Goal: Task Accomplishment & Management: Manage account settings

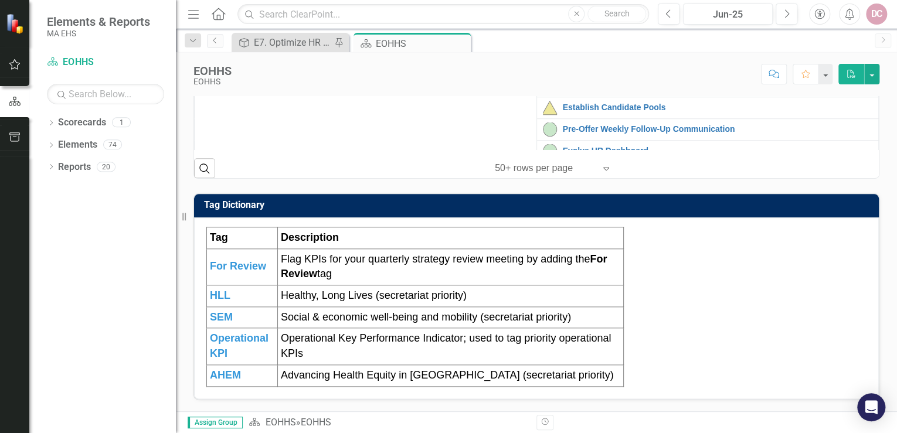
scroll to position [235, 0]
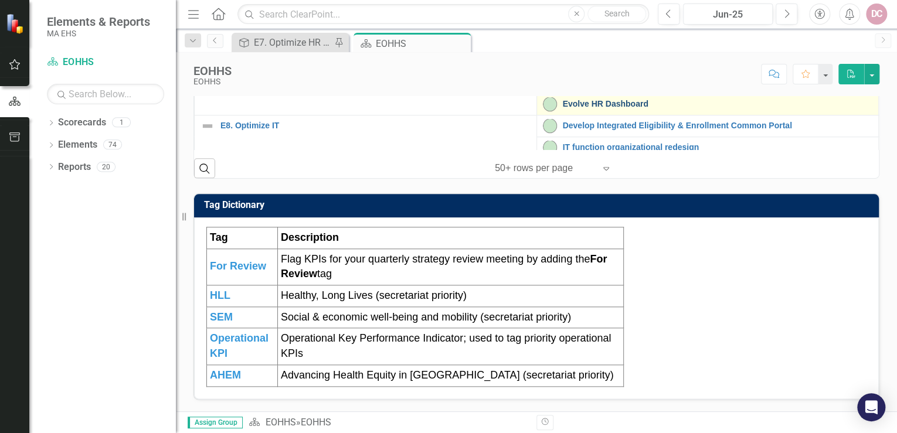
click at [579, 108] on link "Evolve HR Dashboard" at bounding box center [718, 104] width 310 height 9
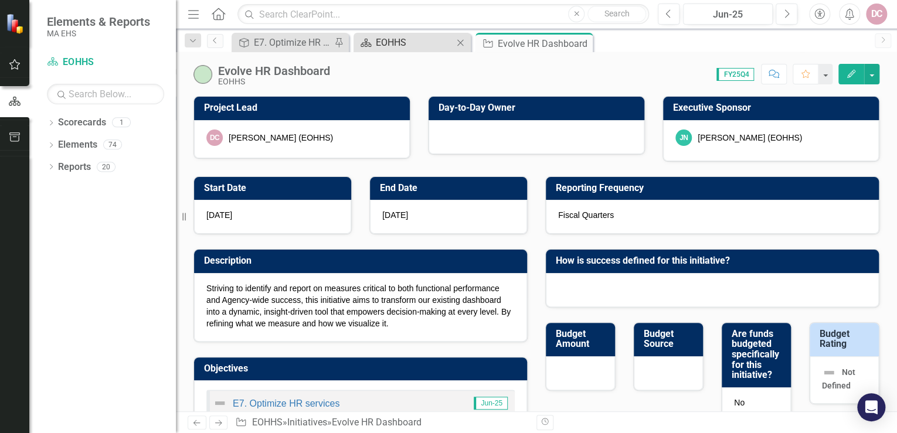
click at [399, 38] on div "EOHHS" at bounding box center [414, 42] width 77 height 15
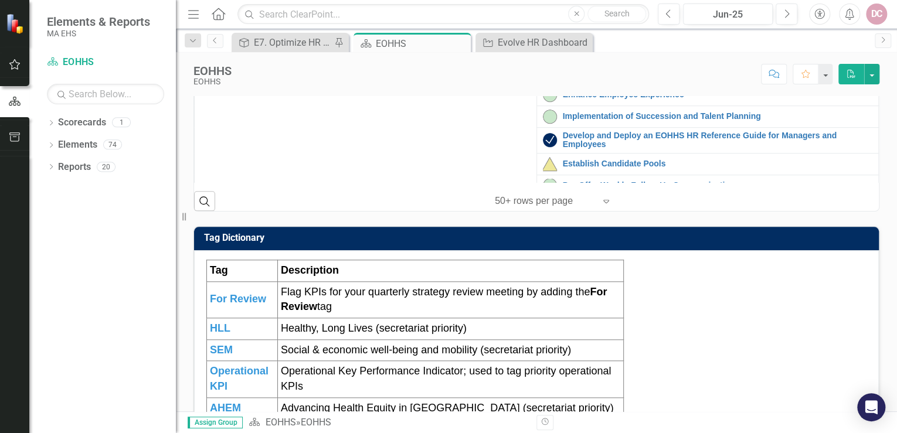
scroll to position [188, 0]
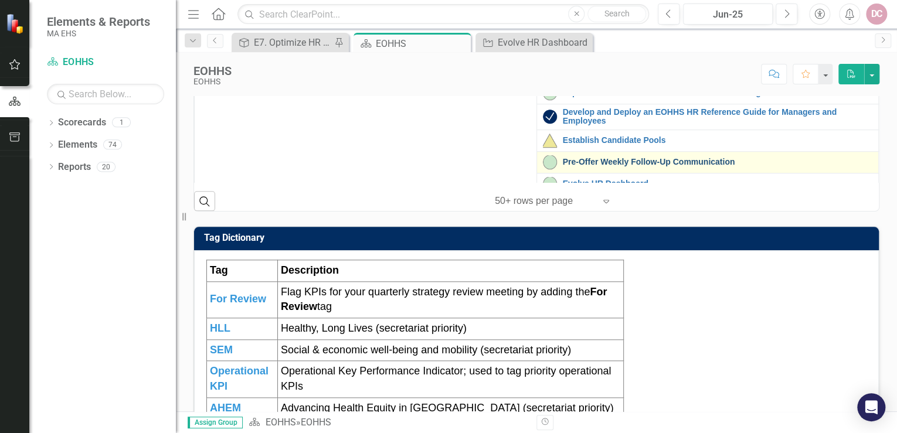
click at [567, 166] on link "Pre-Offer Weekly Follow-Up Communication" at bounding box center [718, 162] width 310 height 9
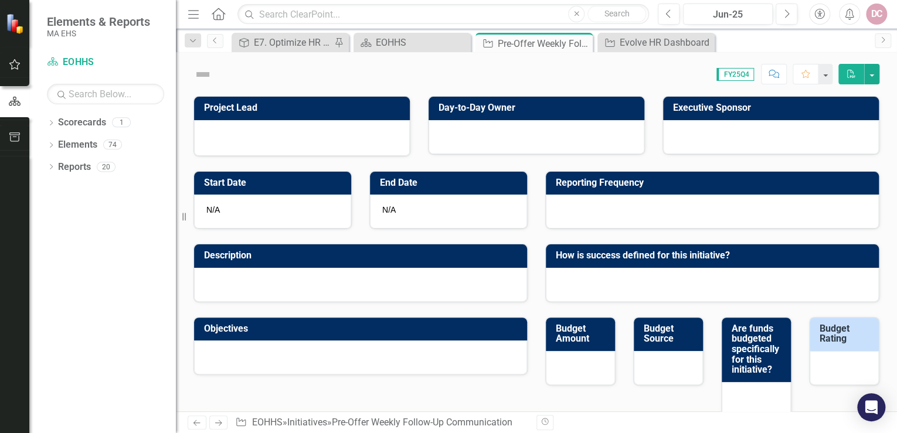
checkbox input "true"
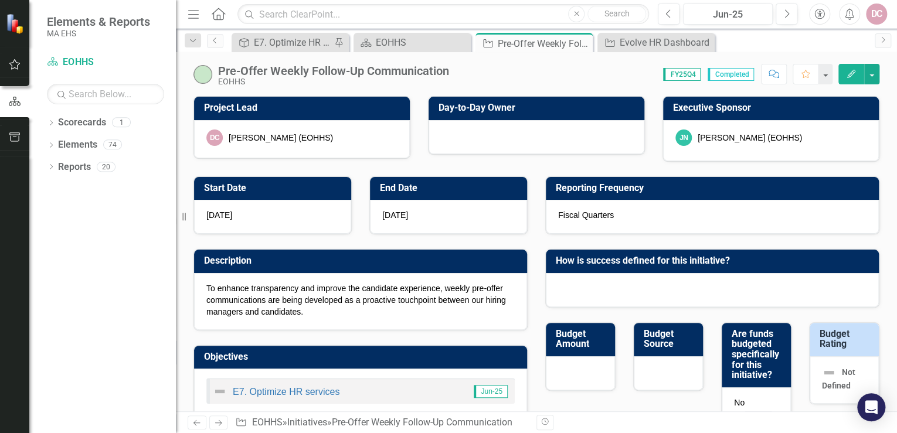
checkbox input "true"
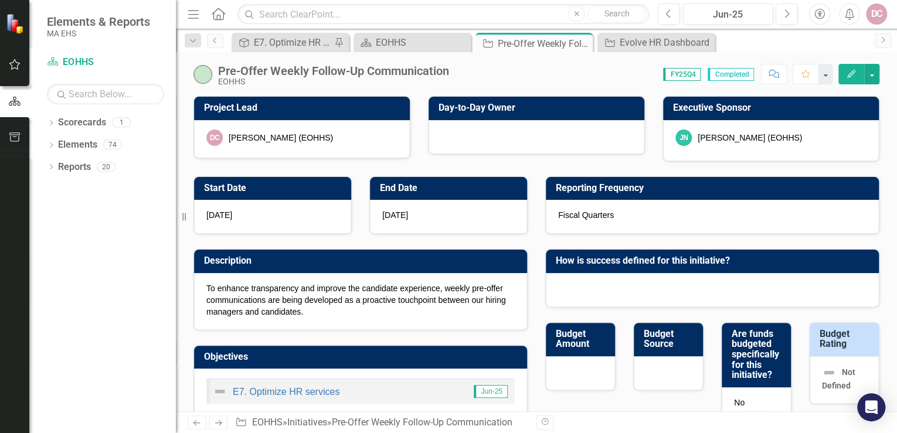
checkbox input "true"
click at [407, 42] on div "EOHHS" at bounding box center [414, 42] width 77 height 15
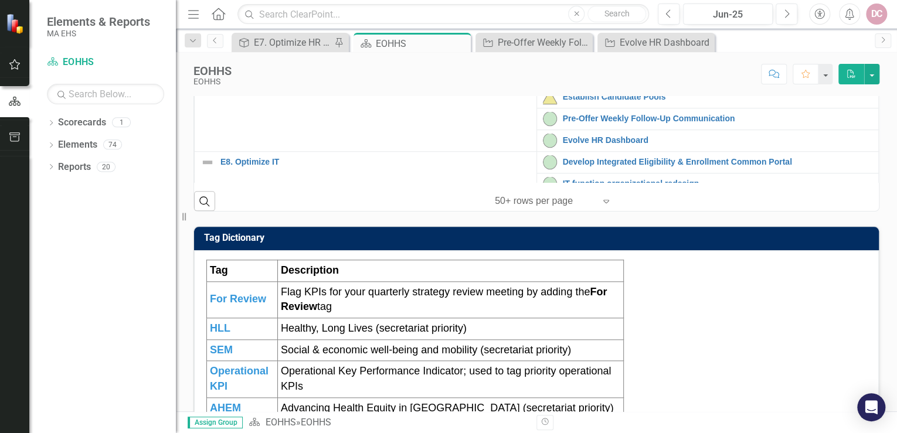
scroll to position [235, 0]
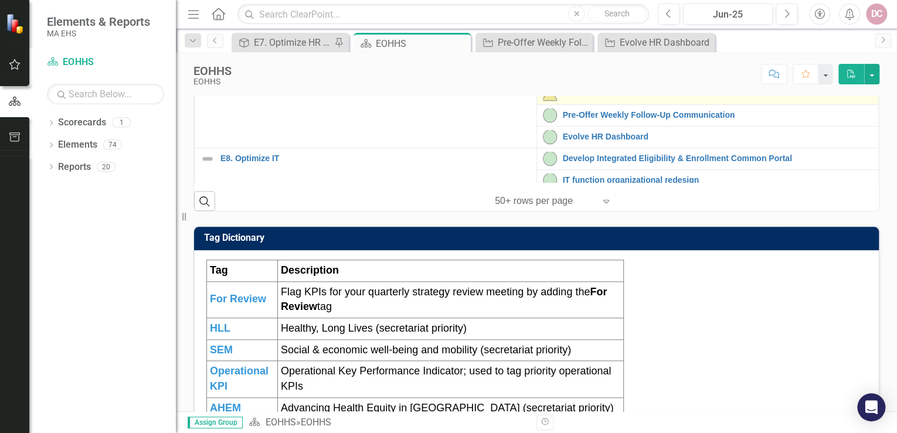
click at [543, 101] on img at bounding box center [550, 94] width 14 height 14
click at [580, 98] on link "Establish Candidate Pools" at bounding box center [718, 93] width 310 height 9
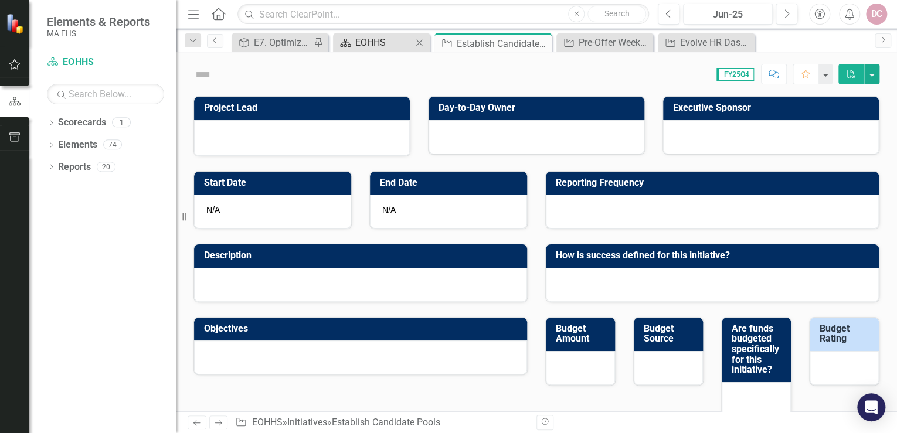
click at [387, 43] on div "EOHHS" at bounding box center [383, 42] width 57 height 15
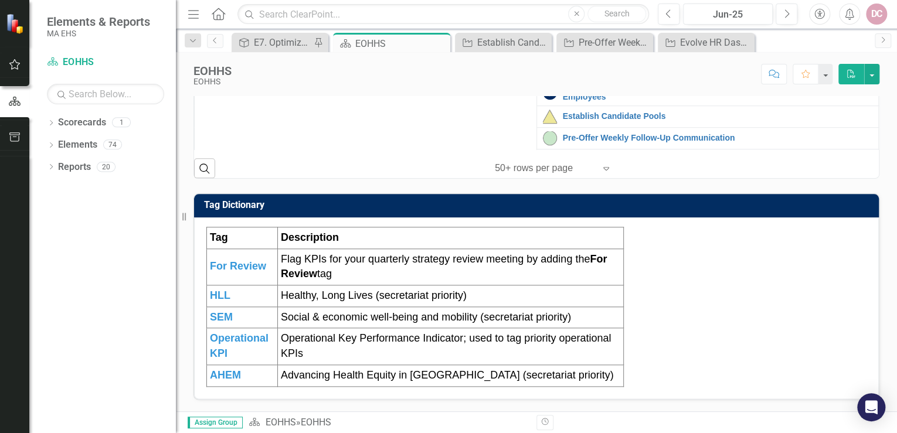
scroll to position [188, 0]
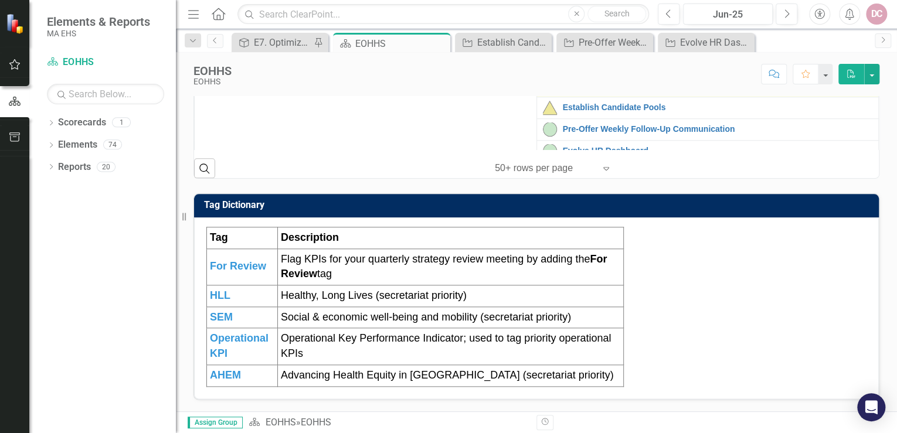
click at [583, 93] on link "Develop and Deploy an EOHHS HR Reference Guide for Managers and Employees" at bounding box center [718, 84] width 310 height 18
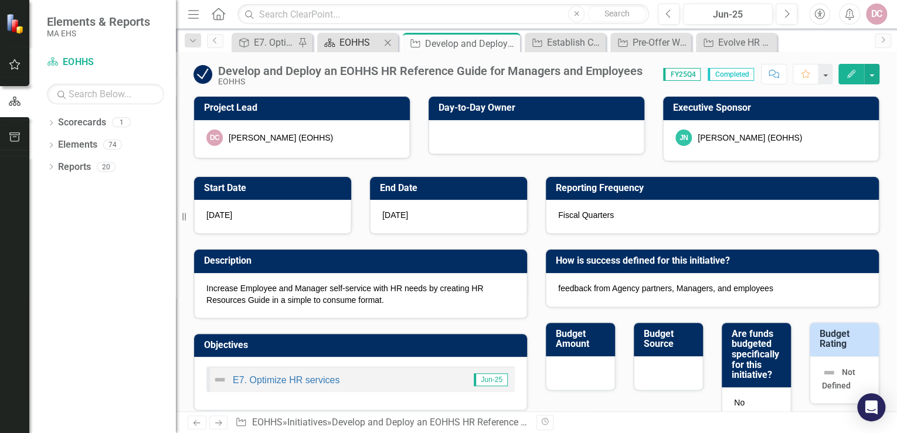
click at [355, 43] on div "EOHHS" at bounding box center [359, 42] width 41 height 15
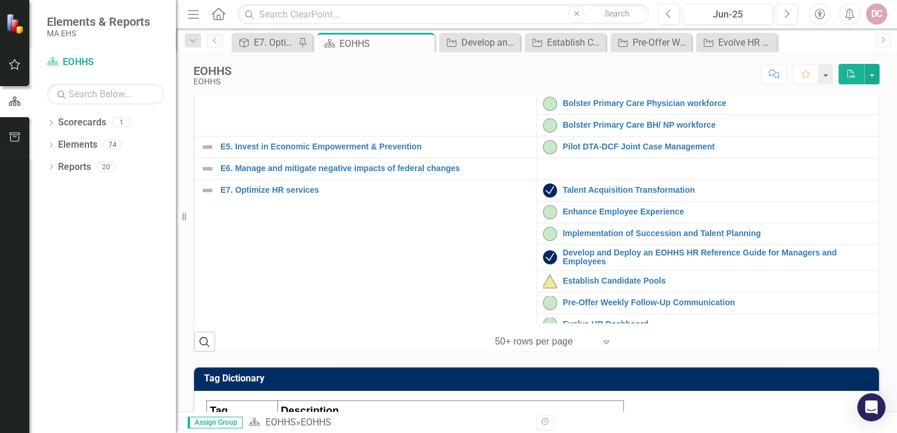
scroll to position [235, 0]
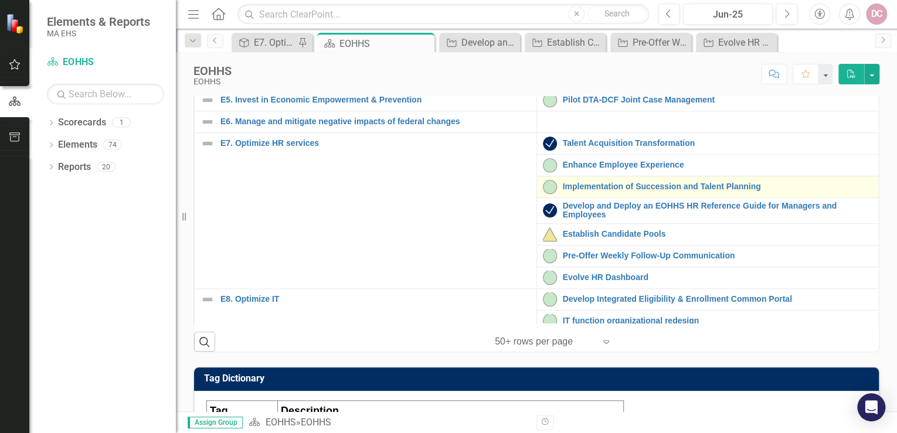
click at [577, 194] on div "Implementation of Succession and Talent Planning" at bounding box center [708, 187] width 330 height 14
click at [613, 191] on link "Implementation of Succession and Talent Planning" at bounding box center [718, 186] width 310 height 9
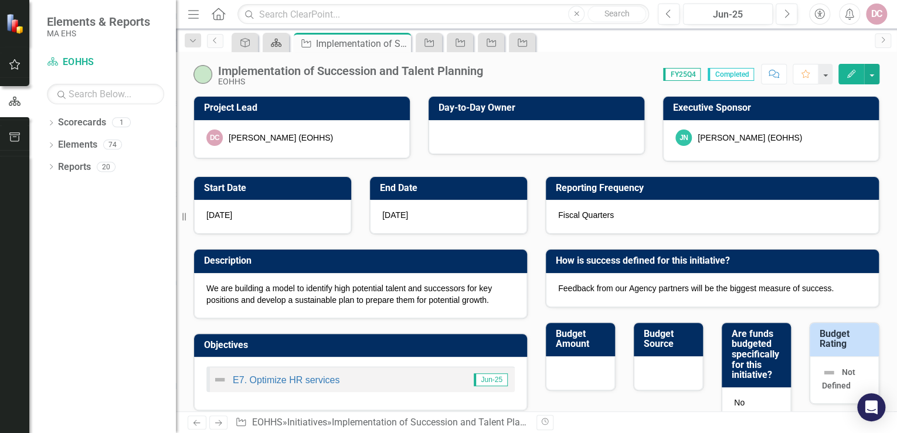
click at [274, 40] on icon "Scorecard" at bounding box center [276, 42] width 12 height 9
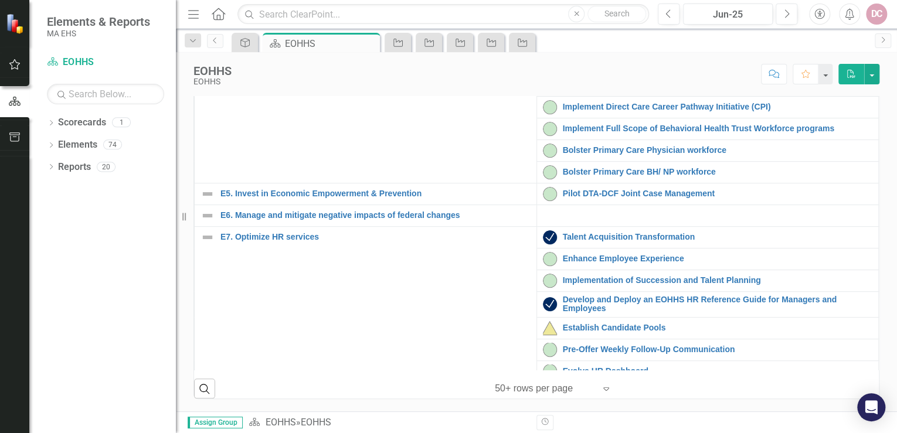
scroll to position [235, 0]
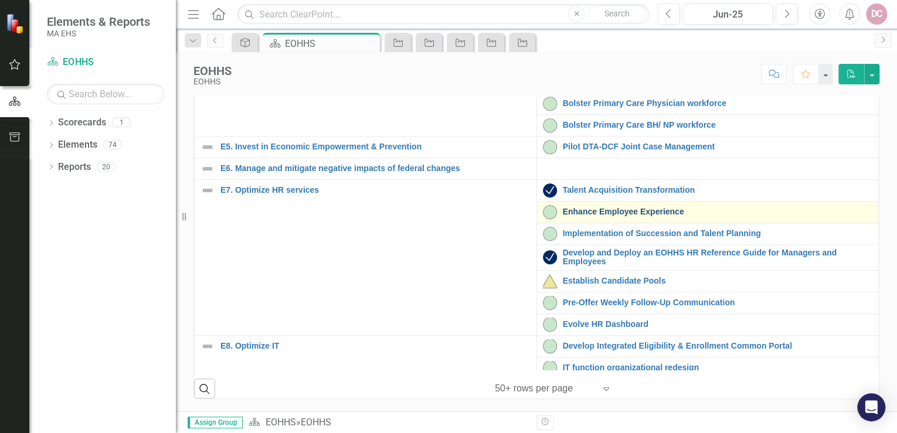
click at [567, 216] on link "Enhance Employee Experience" at bounding box center [718, 212] width 310 height 9
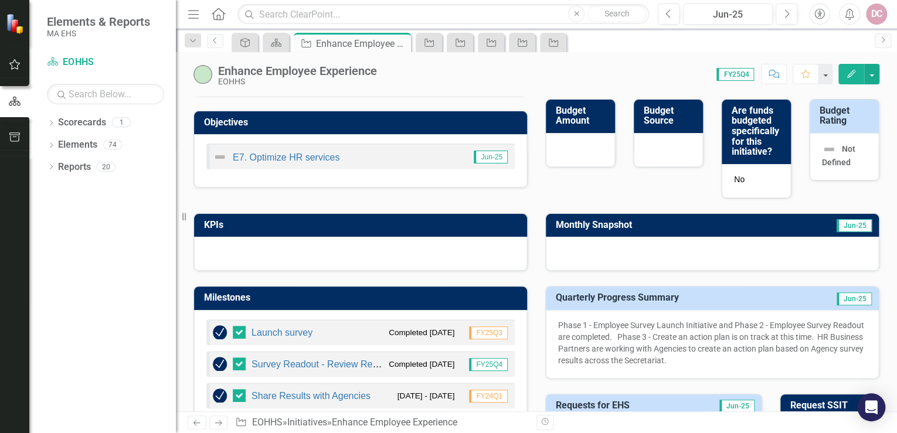
scroll to position [281, 0]
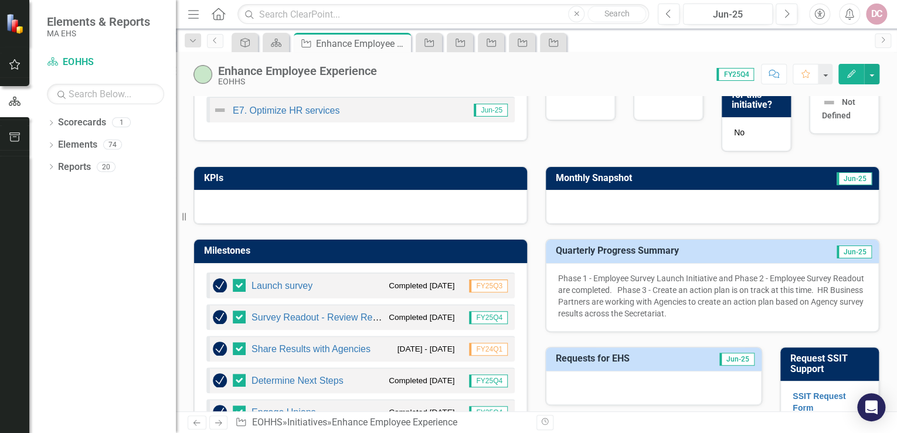
click at [850, 73] on icon "Edit" at bounding box center [851, 74] width 11 height 8
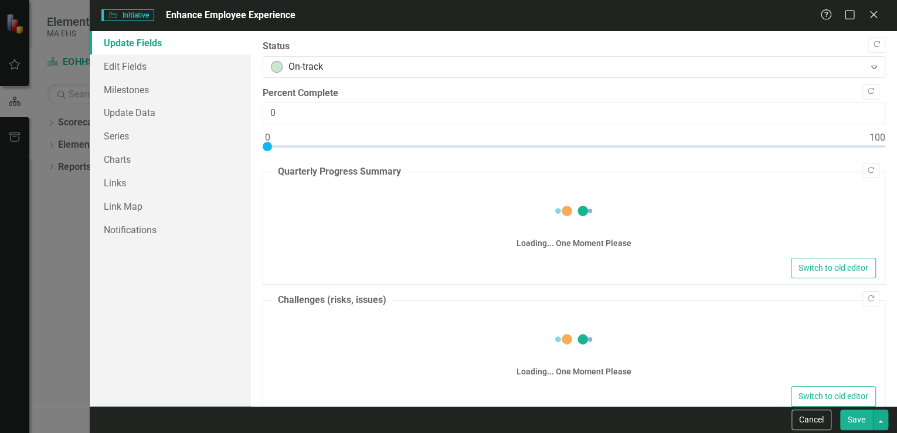
click at [337, 223] on div "Loading... One Moment Please" at bounding box center [574, 221] width 604 height 67
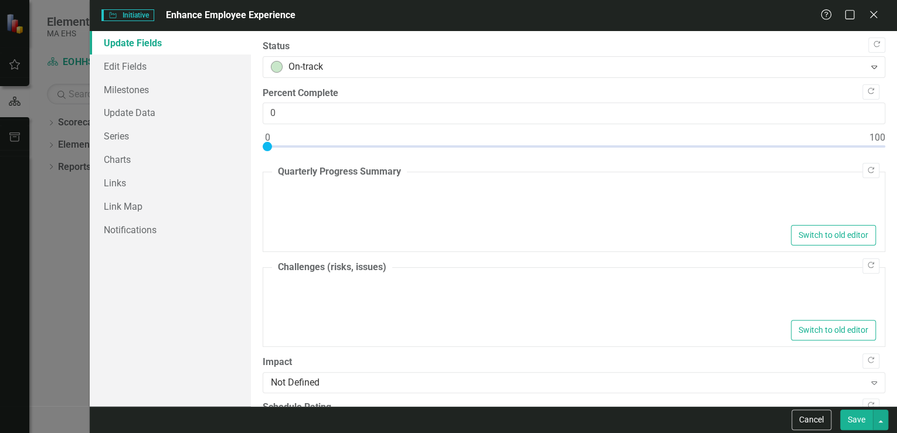
type textarea "<p>Phase 1 - Employee Survey Launch Initiative and Phase 2 - Employee Survey Re…"
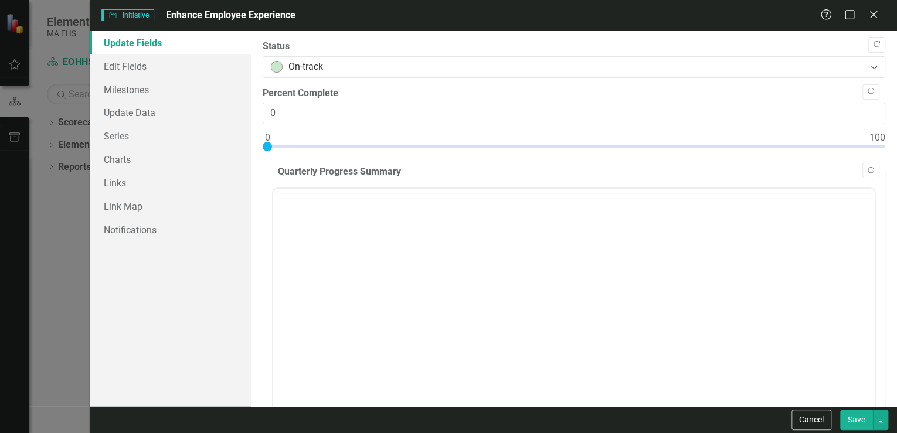
scroll to position [0, 0]
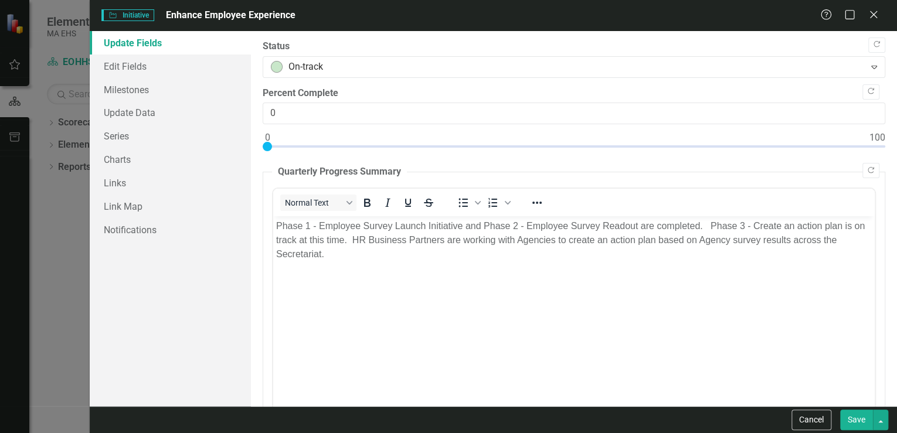
click at [303, 242] on p "Phase 1 - Employee Survey Launch Initiative and Phase 2 - Employee Survey Reado…" at bounding box center [574, 240] width 596 height 42
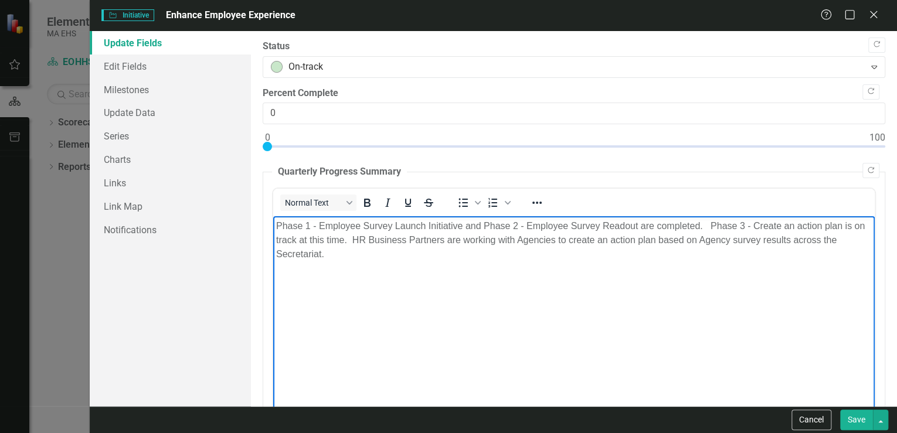
click at [358, 266] on body "Phase 1 - Employee Survey Launch Initiative and Phase 2 - Employee Survey Reado…" at bounding box center [574, 304] width 602 height 176
drag, startPoint x: 343, startPoint y: 256, endPoint x: 270, endPoint y: 223, distance: 80.3
click at [273, 223] on html "Phase 1 - Employee Survey Launch Initiative and Phase 2 - Employee Survey Reado…" at bounding box center [574, 304] width 602 height 176
paste body "Rich Text Area. Press ALT-0 for help."
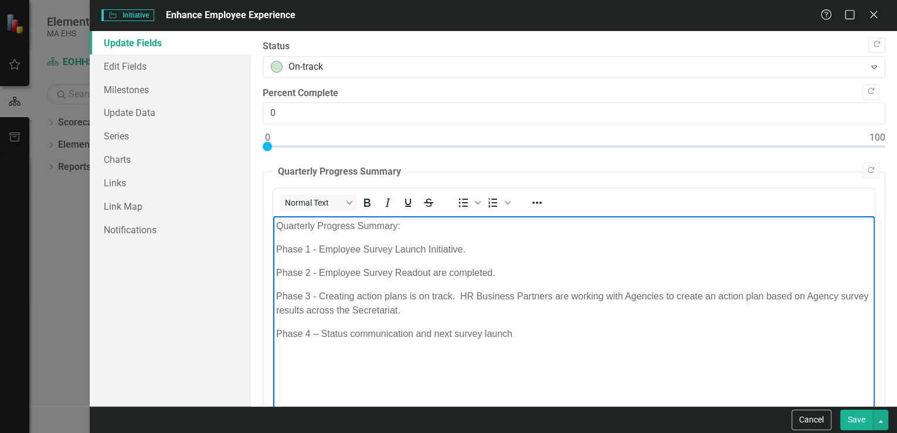
click at [480, 249] on p "Phase 1 - Employee Survey Launch Initiative." at bounding box center [574, 250] width 596 height 14
click at [447, 270] on p "Phase 2 - Employee Survey Readout are completed." at bounding box center [574, 273] width 596 height 14
click at [479, 271] on p "Phase 2 - Employee Survey Readout completed." at bounding box center [574, 273] width 596 height 14
click at [364, 322] on body "Quarterly Progress Summary: Phase 1 - Employee Survey Launch Initiative complet…" at bounding box center [574, 304] width 602 height 176
click at [147, 63] on link "Edit Fields" at bounding box center [170, 66] width 161 height 23
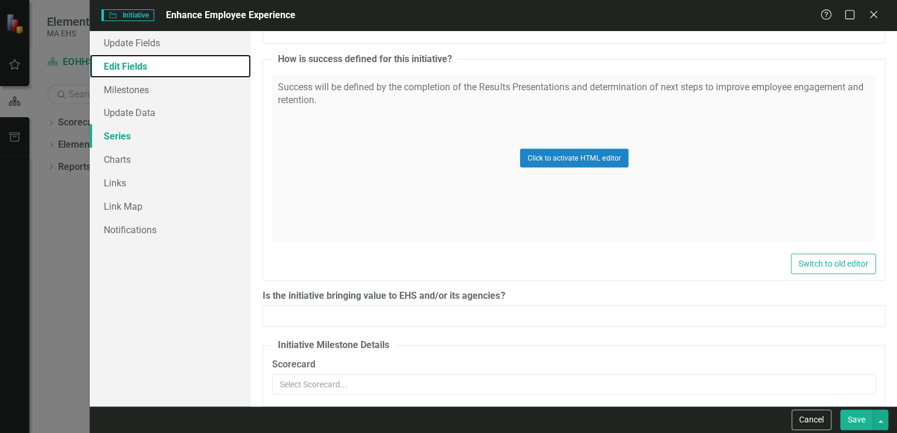
scroll to position [1691, 0]
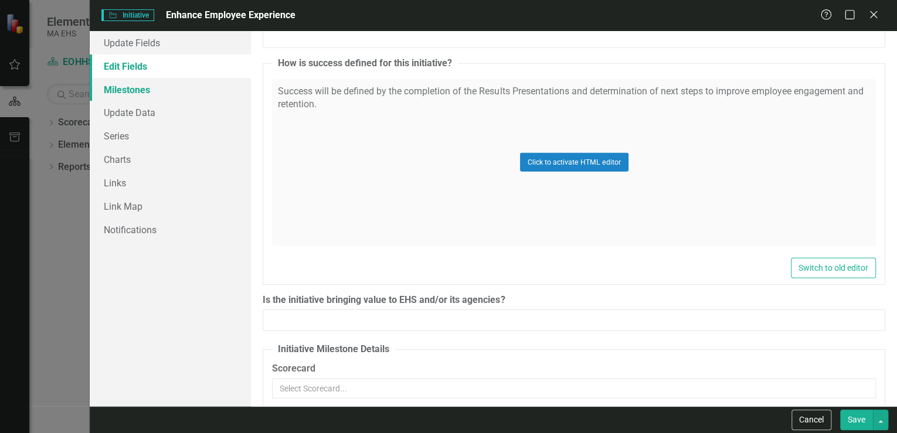
click at [117, 85] on link "Milestones" at bounding box center [170, 89] width 161 height 23
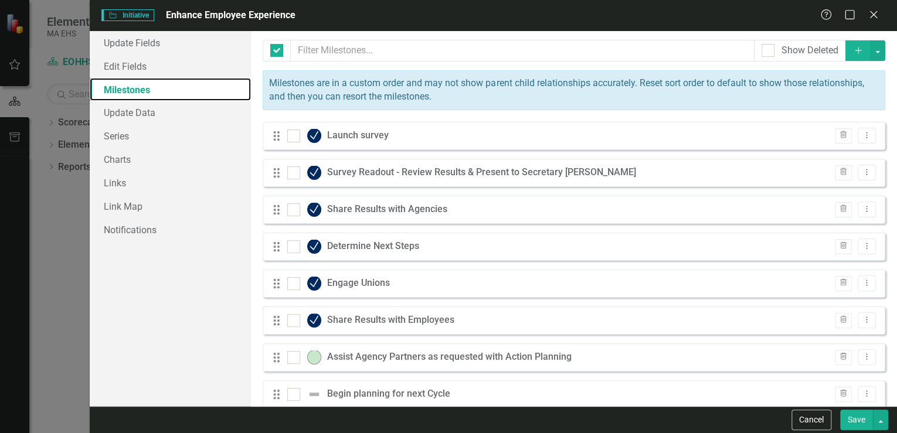
checkbox input "false"
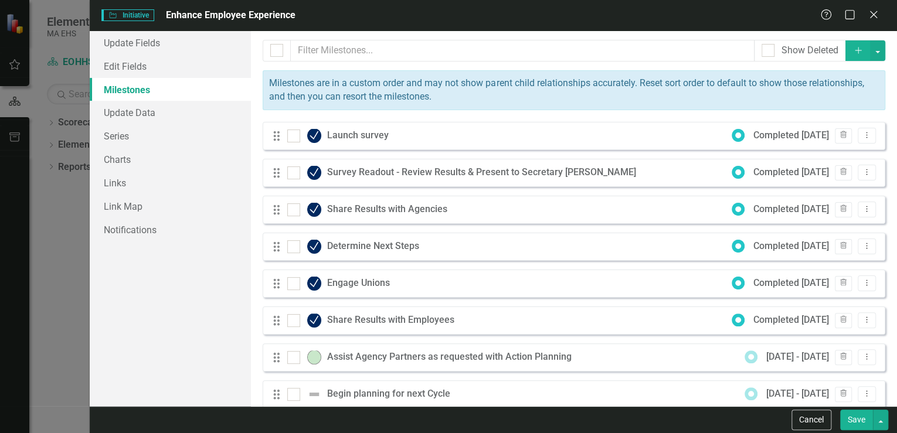
click at [860, 411] on button "Save" at bounding box center [856, 420] width 33 height 21
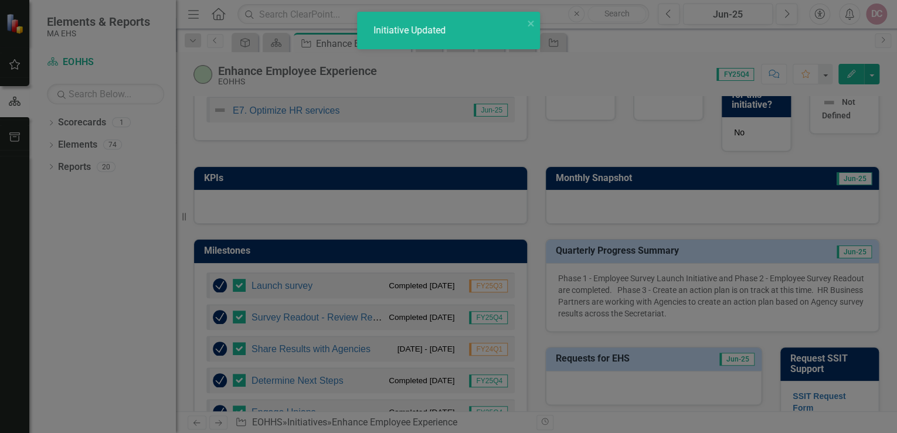
checkbox input "false"
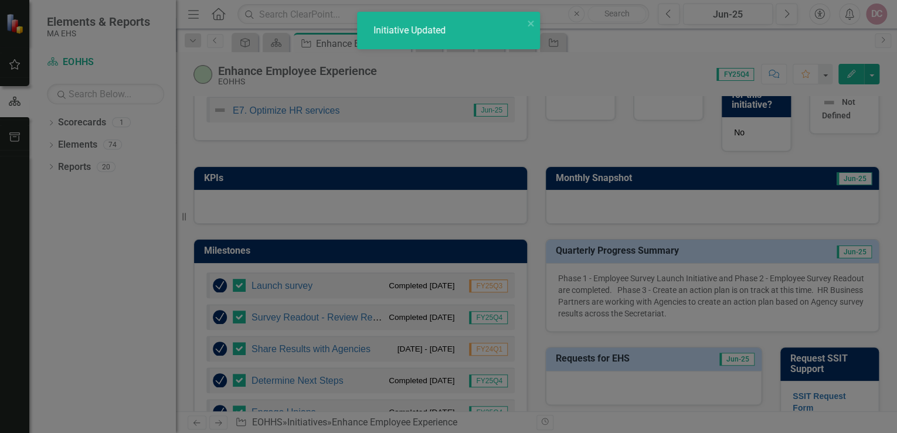
checkbox input "false"
checkbox input "true"
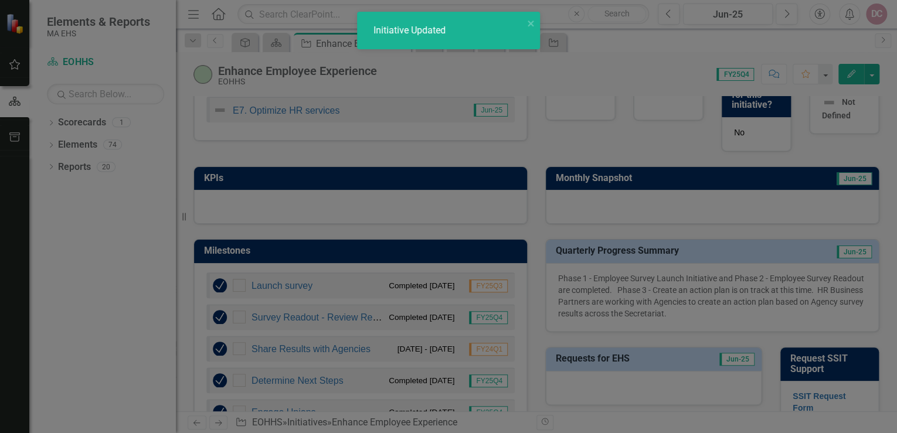
checkbox input "true"
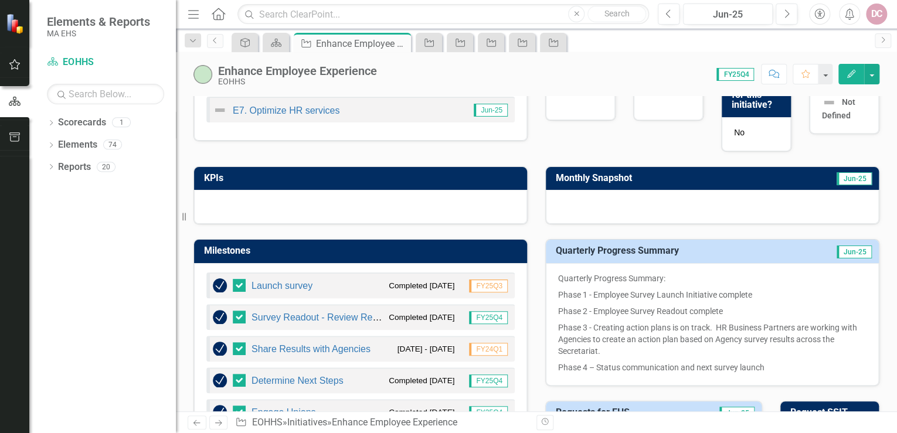
click at [429, 37] on div "icon.bolt Initiative Updated Elements & Reports MA EHS Scorecard EOHHS Search D…" at bounding box center [448, 216] width 897 height 433
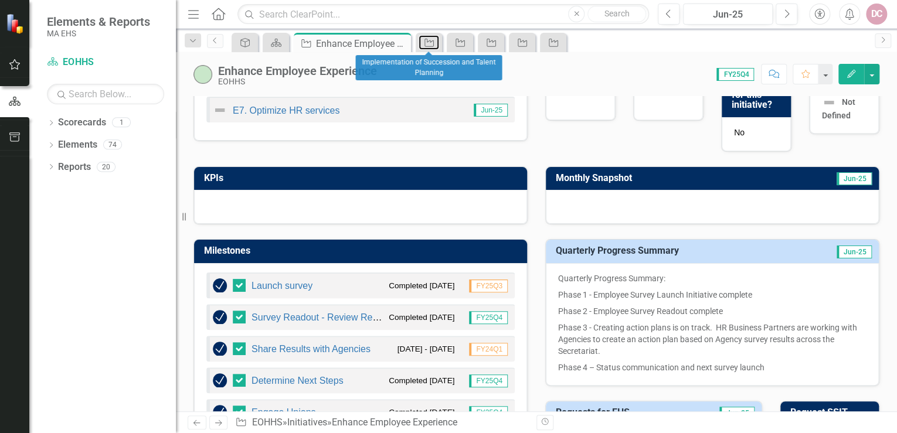
click at [429, 37] on div "Initiative" at bounding box center [427, 42] width 16 height 15
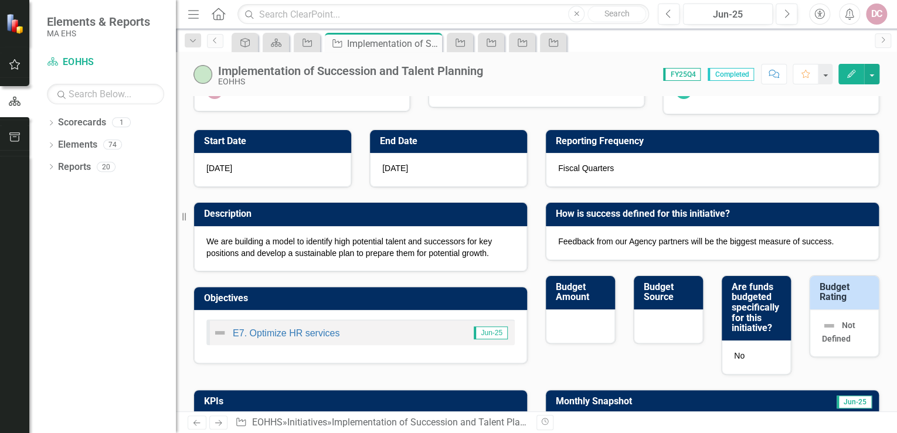
scroll to position [94, 0]
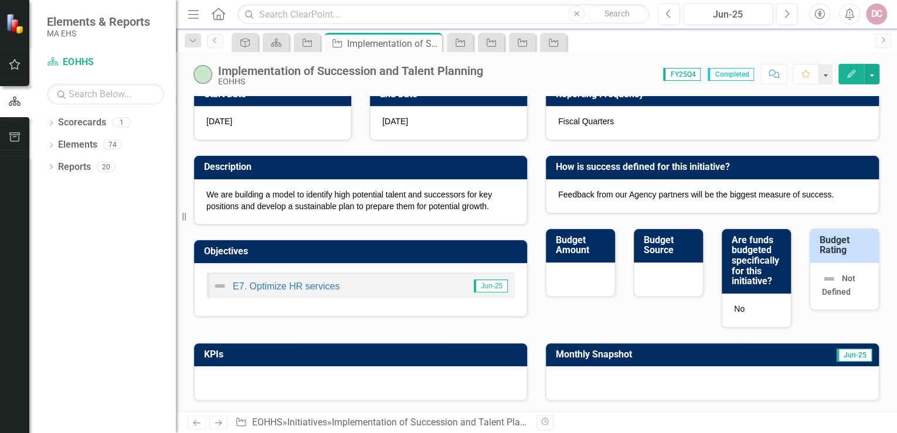
click at [855, 71] on icon "button" at bounding box center [851, 74] width 8 height 8
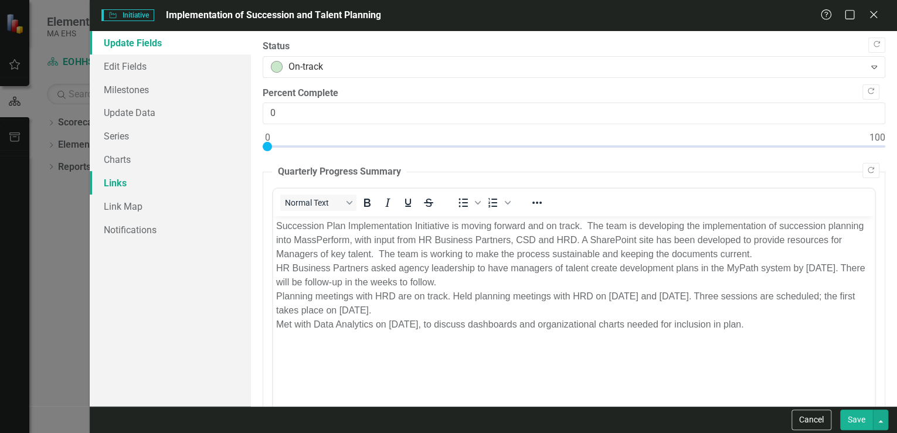
scroll to position [0, 0]
drag, startPoint x: 162, startPoint y: 67, endPoint x: 166, endPoint y: 73, distance: 6.7
click at [162, 67] on link "Edit Fields" at bounding box center [170, 66] width 161 height 23
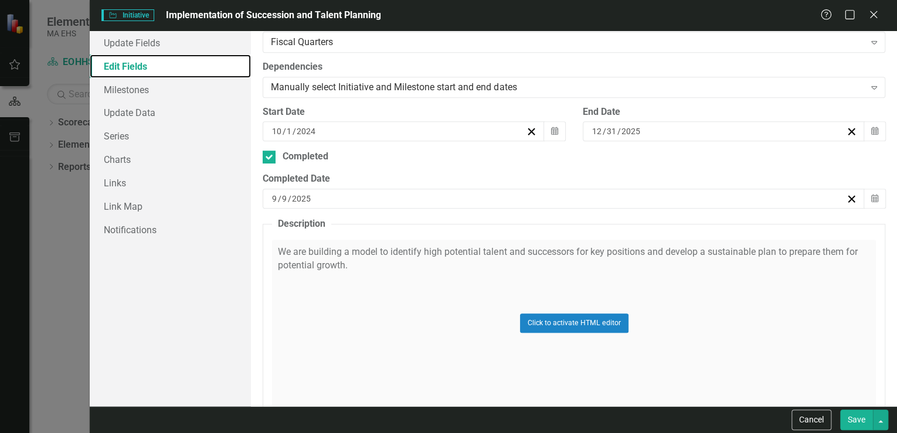
scroll to position [281, 0]
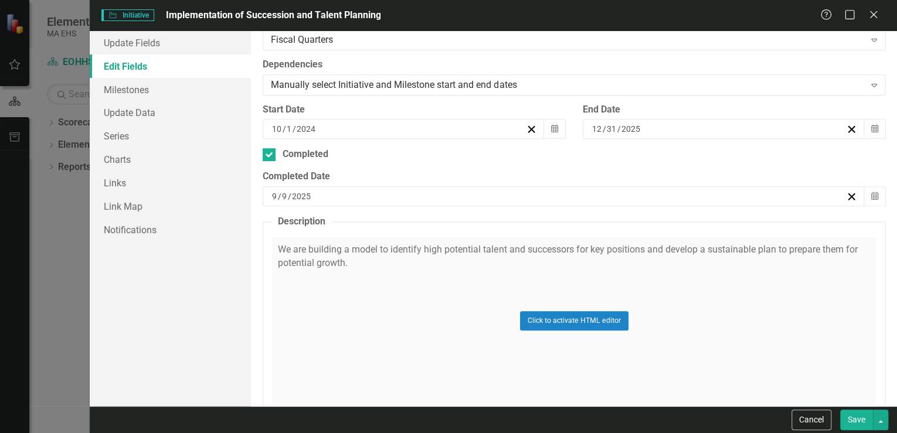
click at [307, 249] on div "Click to activate HTML editor" at bounding box center [574, 320] width 604 height 167
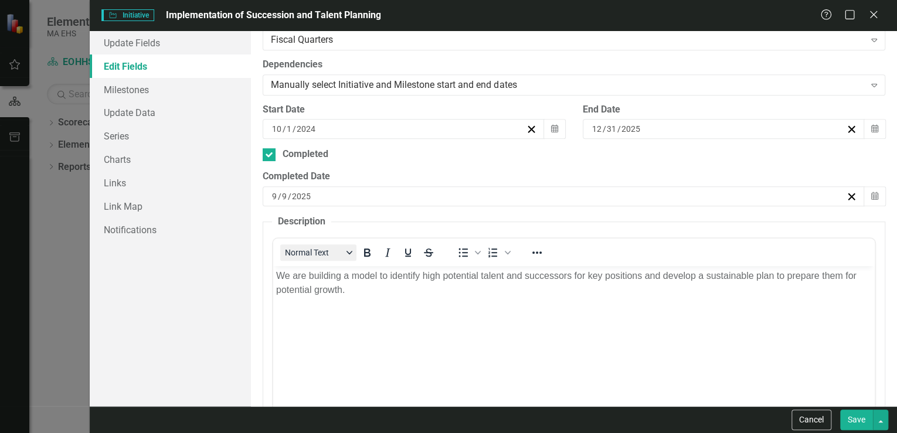
scroll to position [0, 0]
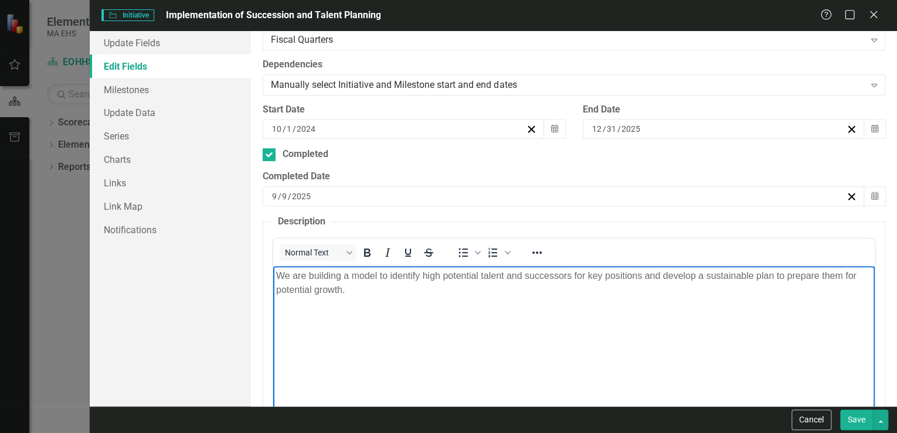
drag, startPoint x: 321, startPoint y: 284, endPoint x: 271, endPoint y: 273, distance: 51.1
click at [273, 273] on html "We are building a model to identify high potential talent and successors for ke…" at bounding box center [574, 354] width 602 height 176
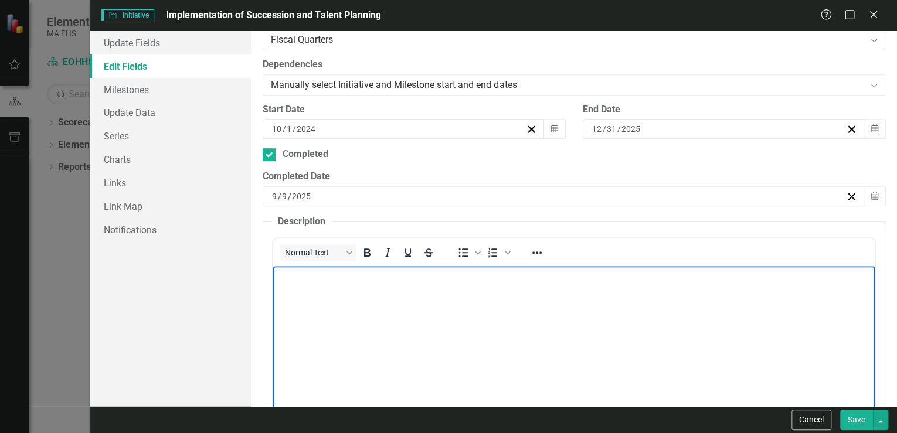
click at [317, 279] on p "Rich Text Area. Press ALT-0 for help." at bounding box center [574, 276] width 596 height 14
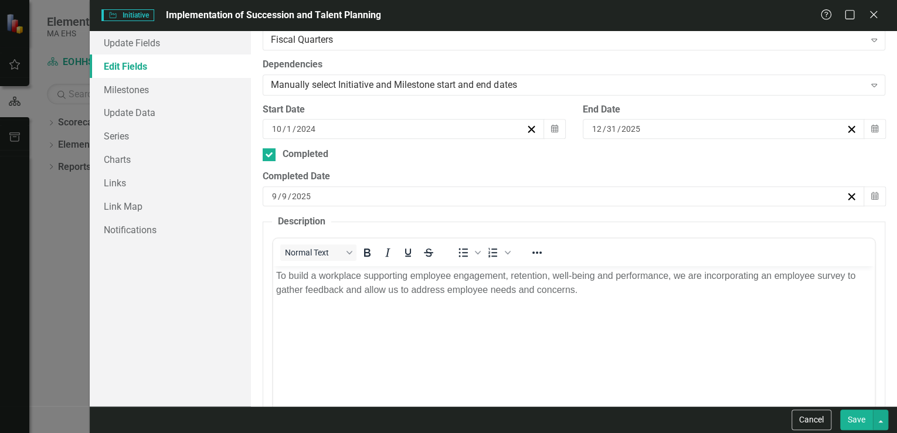
click at [855, 419] on button "Save" at bounding box center [856, 420] width 33 height 21
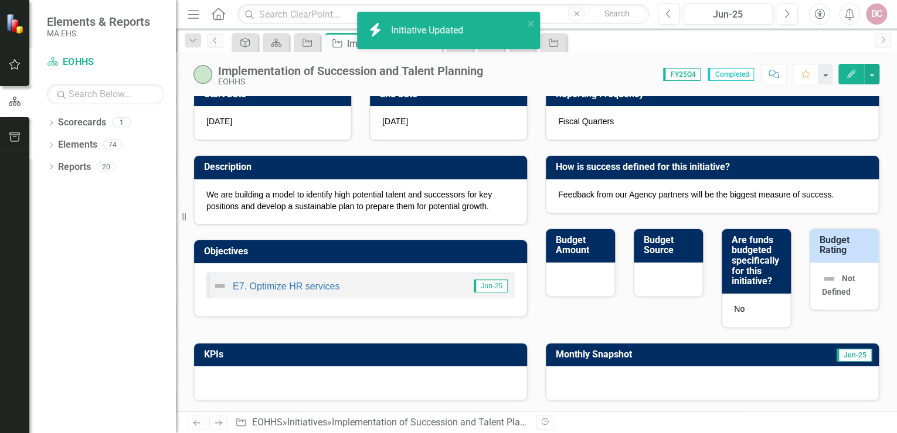
checkbox input "false"
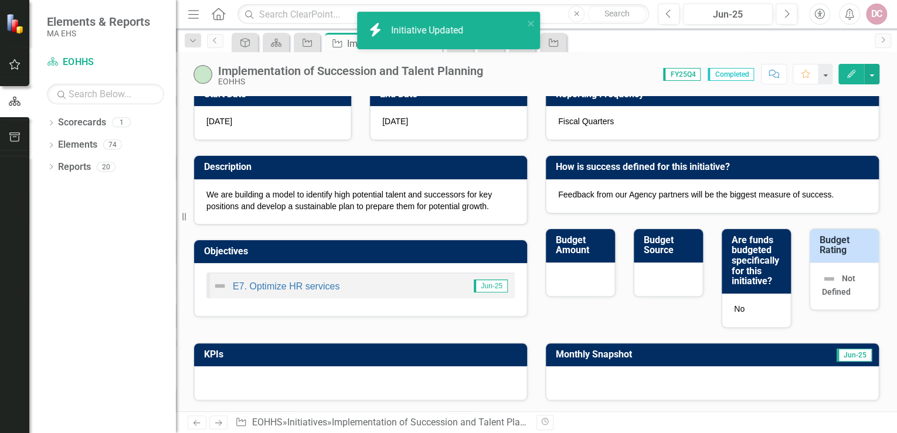
checkbox input "false"
checkbox input "true"
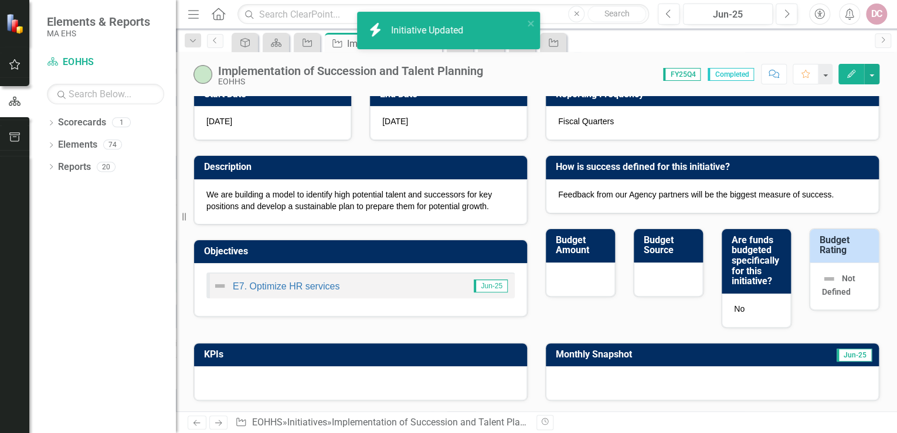
checkbox input "true"
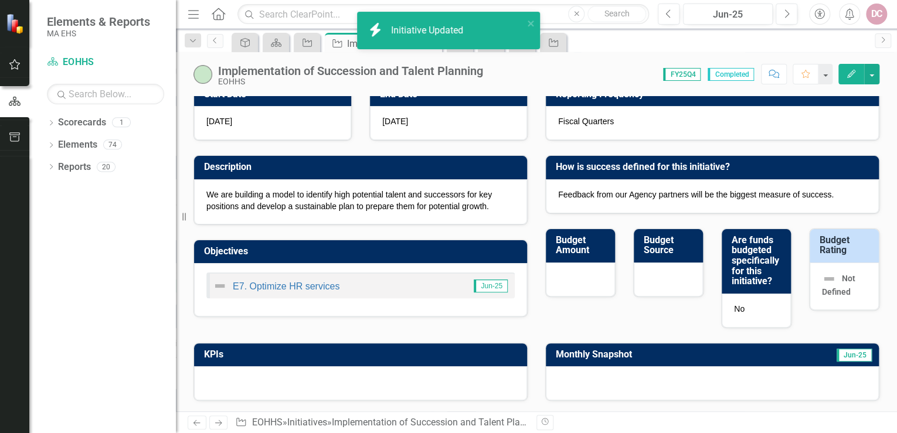
checkbox input "true"
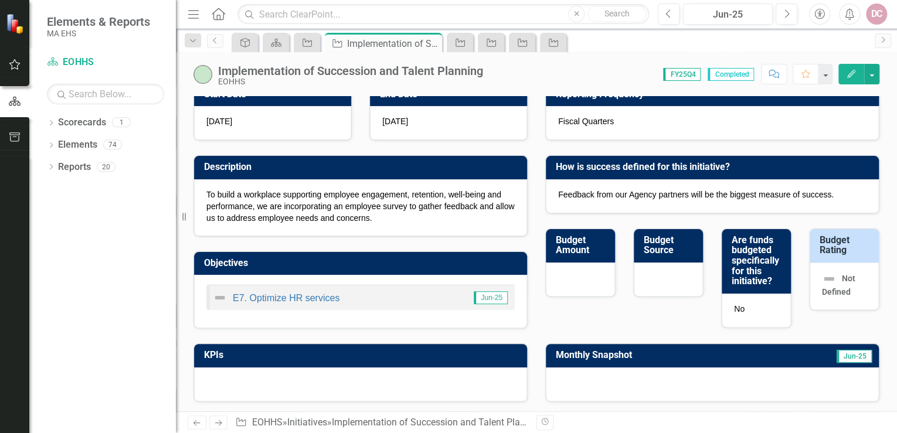
click at [848, 72] on icon "Edit" at bounding box center [851, 74] width 11 height 8
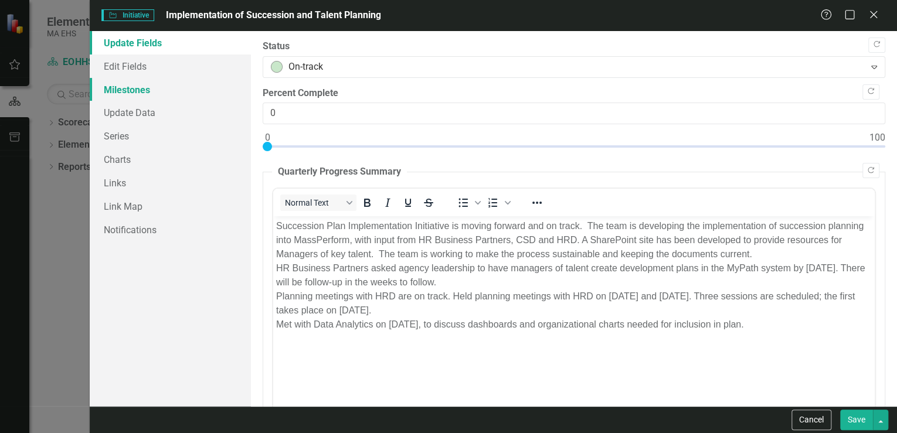
click at [130, 91] on link "Milestones" at bounding box center [170, 89] width 161 height 23
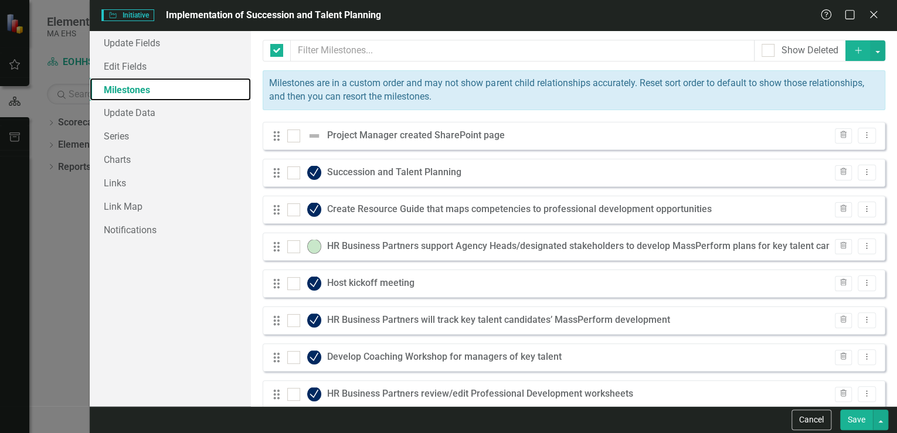
checkbox input "false"
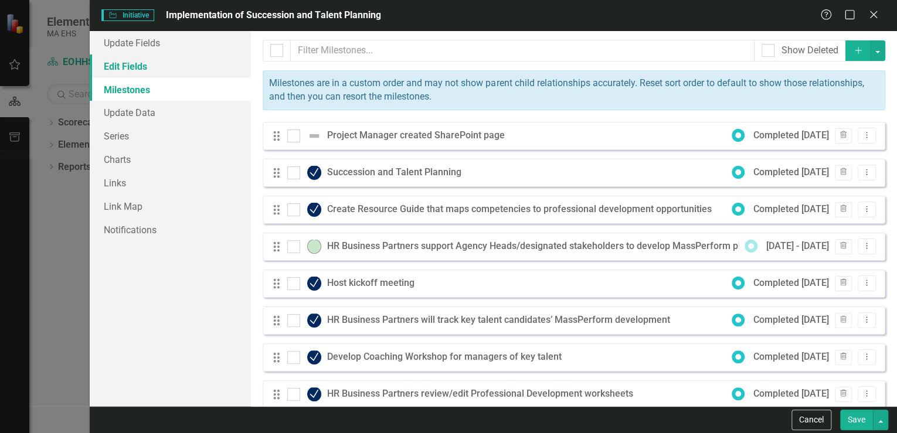
drag, startPoint x: 159, startPoint y: 63, endPoint x: 190, endPoint y: 64, distance: 30.5
click at [159, 63] on link "Edit Fields" at bounding box center [170, 66] width 161 height 23
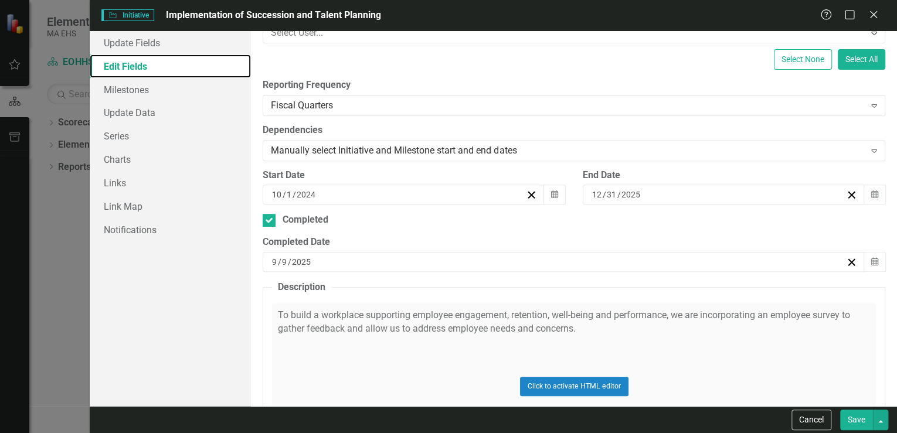
scroll to position [235, 0]
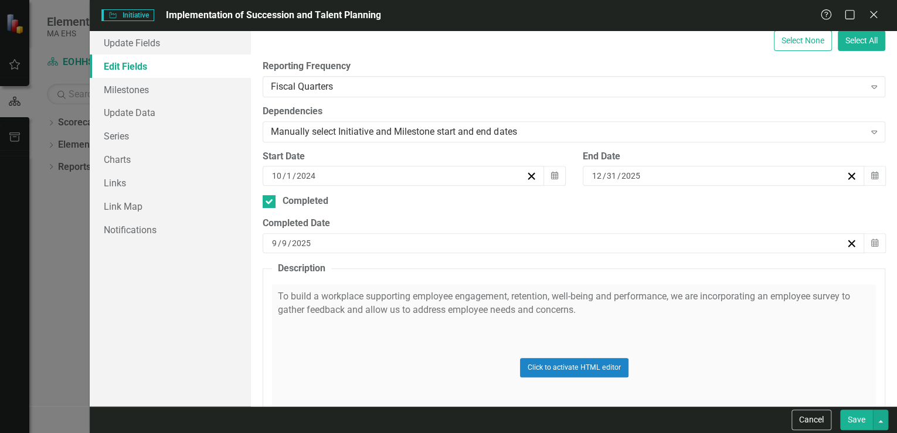
click at [535, 291] on div "Click to activate HTML editor" at bounding box center [574, 367] width 604 height 167
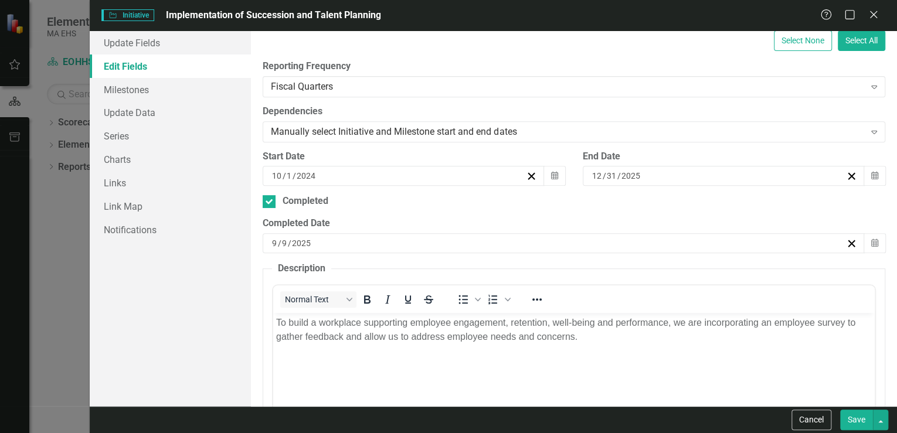
scroll to position [0, 0]
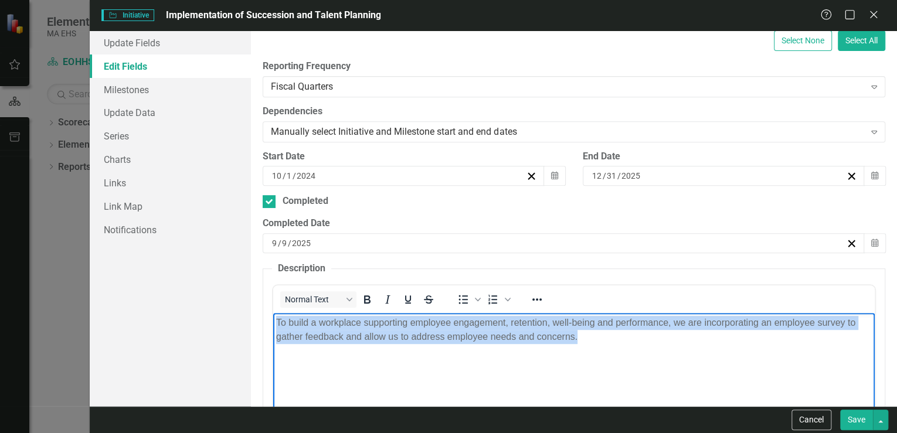
drag, startPoint x: 582, startPoint y: 337, endPoint x: 278, endPoint y: 322, distance: 304.6
click at [278, 322] on p "To build a workplace supporting employee engagement, retention, well-being and …" at bounding box center [574, 330] width 596 height 28
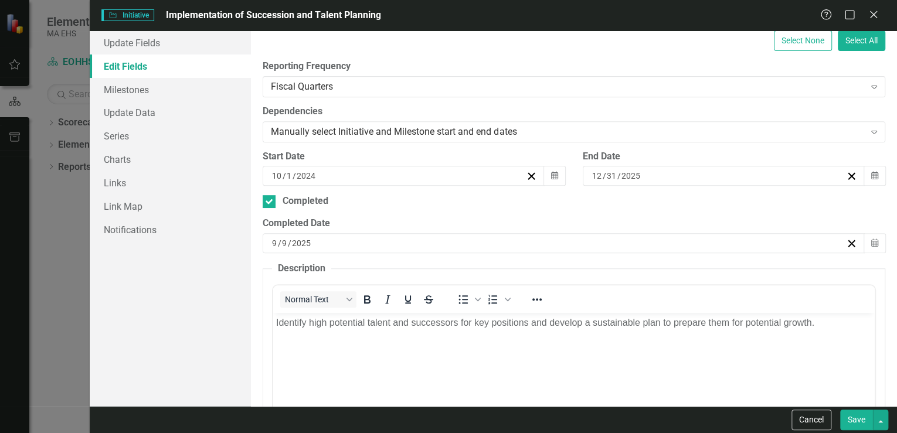
click at [857, 421] on button "Save" at bounding box center [856, 420] width 33 height 21
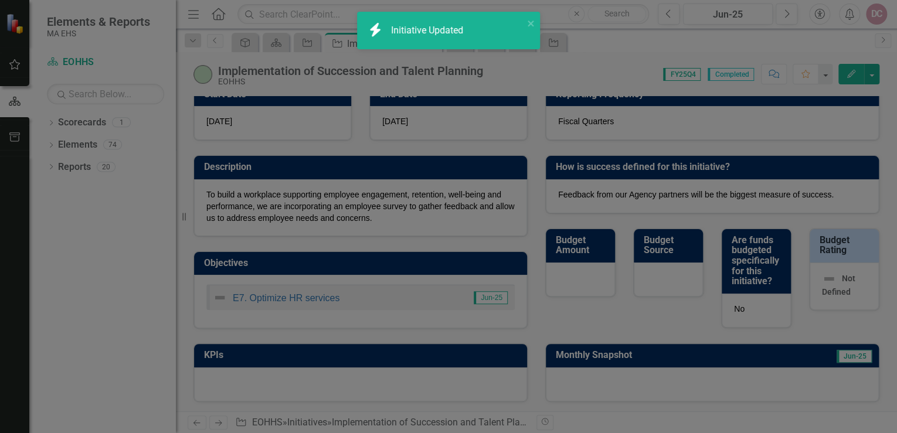
checkbox input "false"
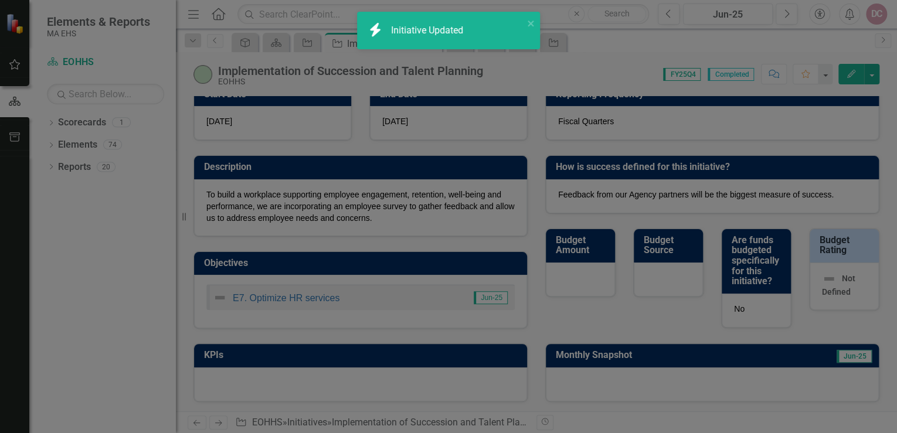
checkbox input "false"
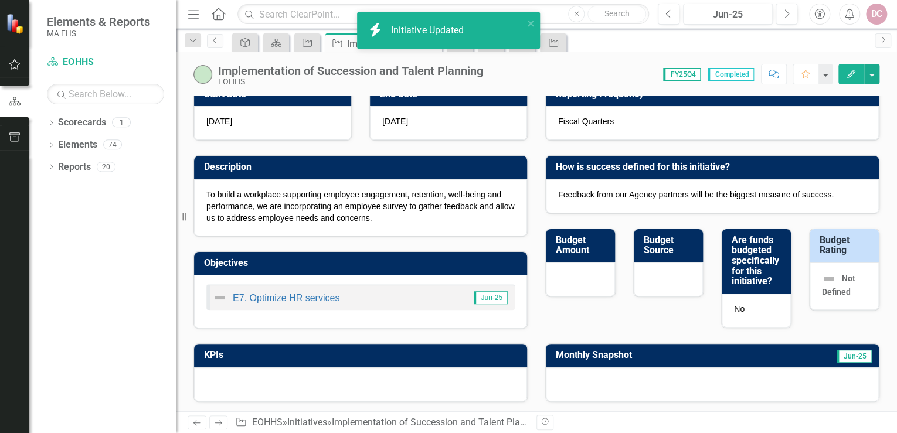
checkbox input "true"
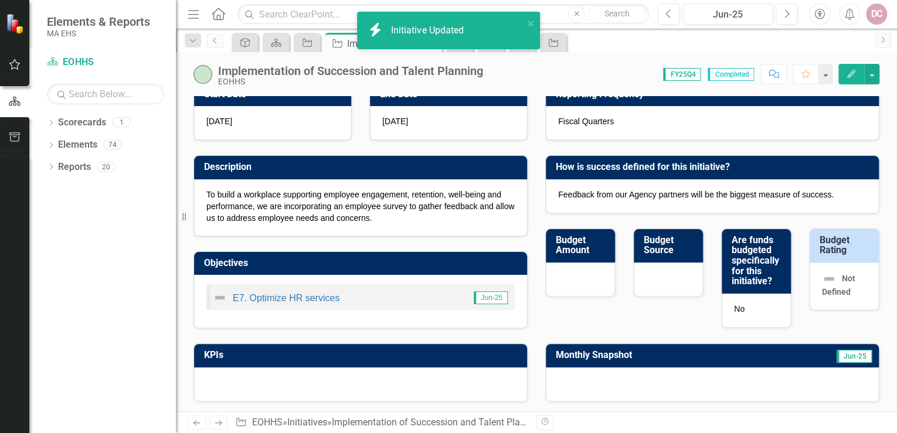
checkbox input "true"
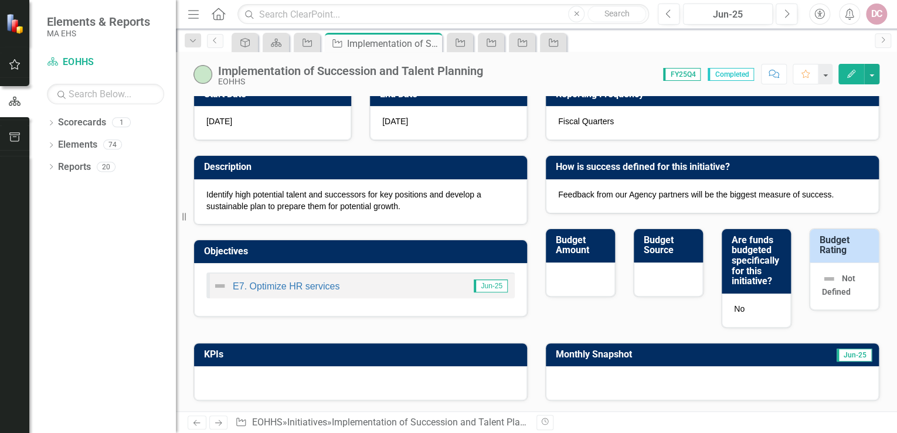
click at [848, 72] on icon "Edit" at bounding box center [851, 74] width 11 height 8
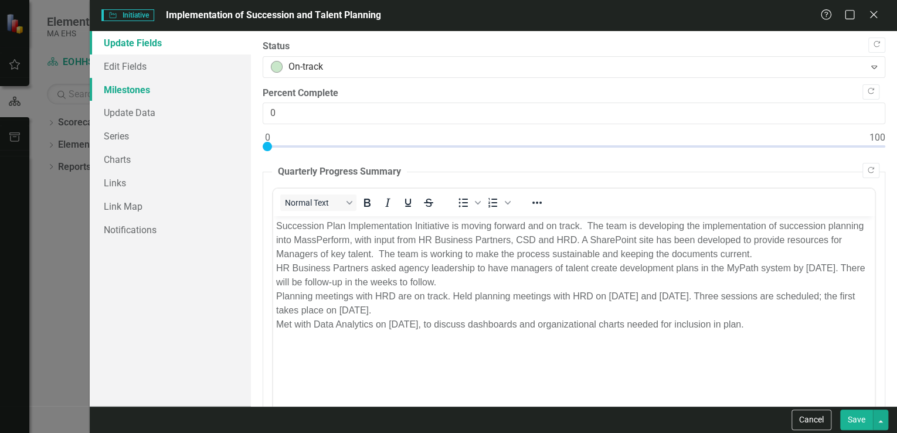
click at [152, 92] on link "Milestones" at bounding box center [170, 89] width 161 height 23
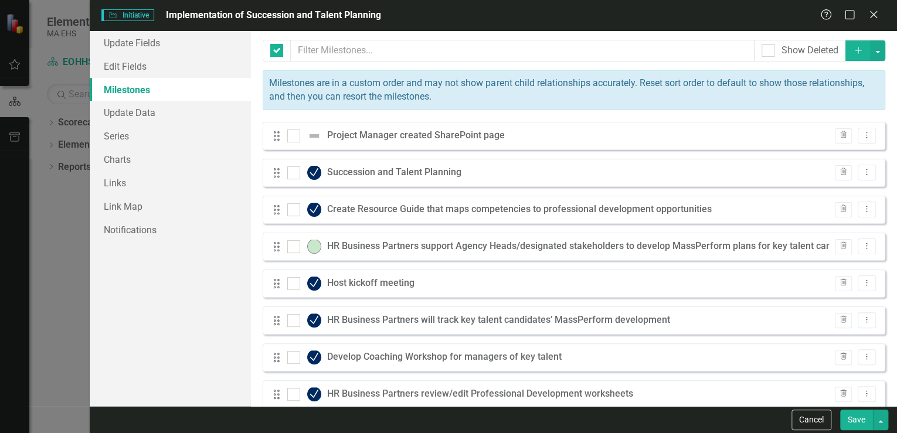
checkbox input "false"
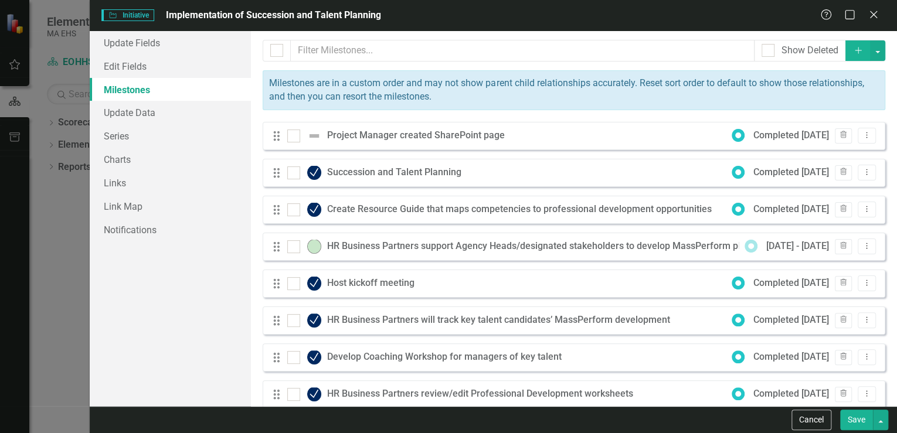
click at [354, 134] on div "Project Manager created SharePoint page" at bounding box center [418, 135] width 183 height 13
click at [350, 135] on div "Project Manager created SharePoint page" at bounding box center [418, 135] width 183 height 13
click at [305, 132] on div at bounding box center [307, 136] width 40 height 14
click at [295, 132] on input "checkbox" at bounding box center [291, 134] width 8 height 8
click at [298, 134] on div at bounding box center [293, 136] width 13 height 13
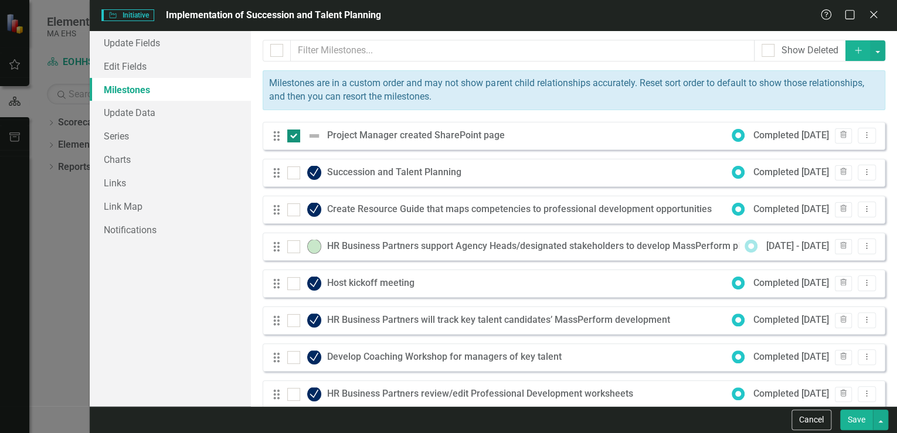
click at [295, 134] on input "checkbox" at bounding box center [291, 134] width 8 height 8
checkbox input "false"
click at [343, 136] on div "Project Manager created SharePoint page" at bounding box center [418, 135] width 183 height 13
click at [862, 134] on icon "Dropdown Menu" at bounding box center [867, 135] width 10 height 8
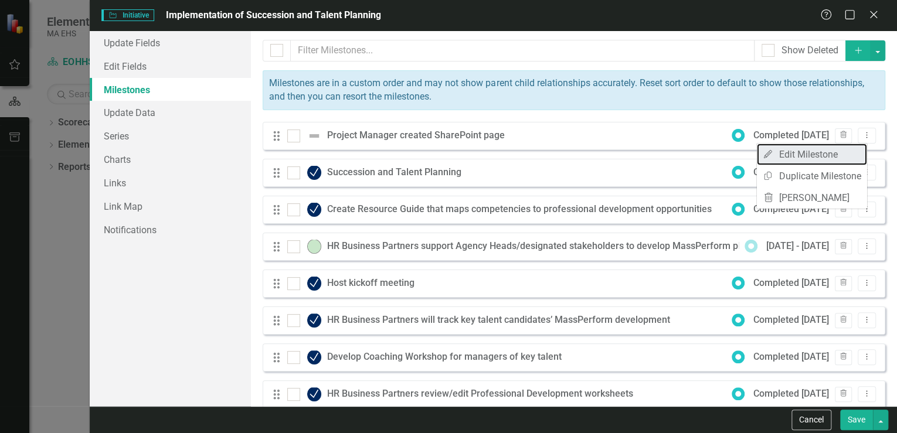
click at [844, 151] on link "Edit Edit Milestone" at bounding box center [812, 155] width 110 height 22
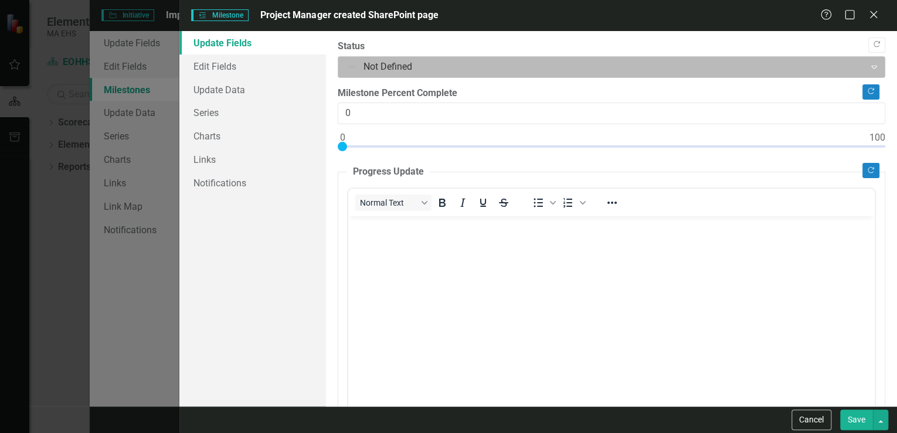
click at [401, 67] on div at bounding box center [602, 67] width 512 height 16
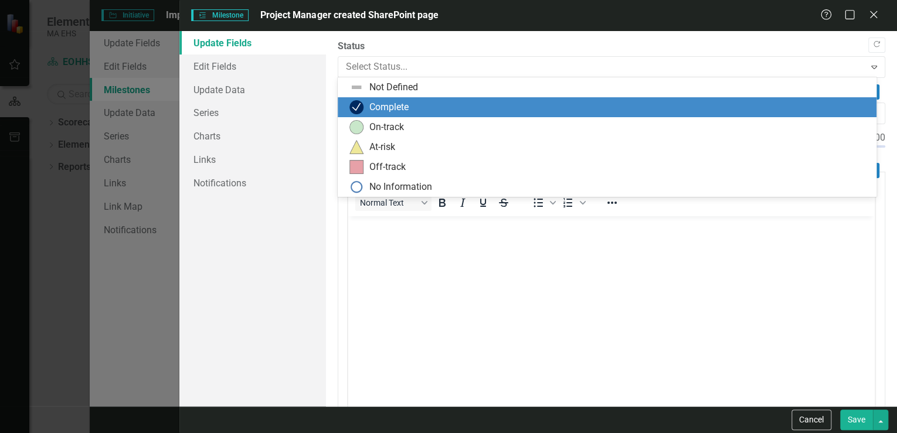
click at [384, 103] on div "Complete" at bounding box center [388, 107] width 39 height 13
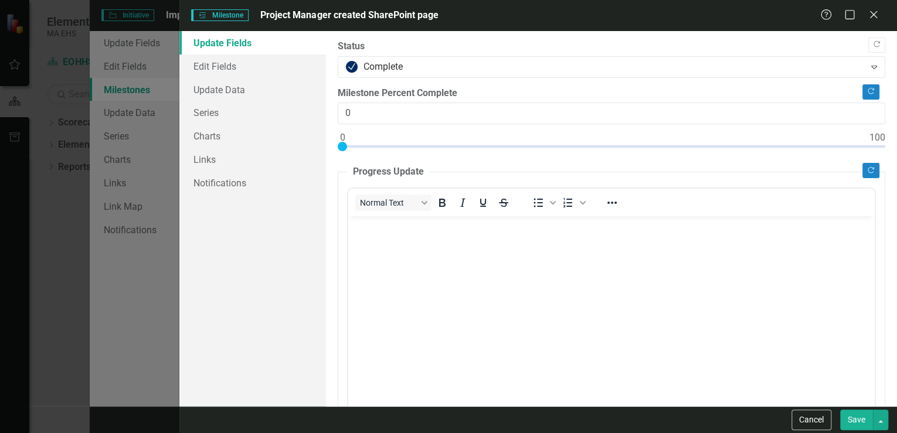
click at [854, 420] on button "Save" at bounding box center [856, 420] width 33 height 21
checkbox input "false"
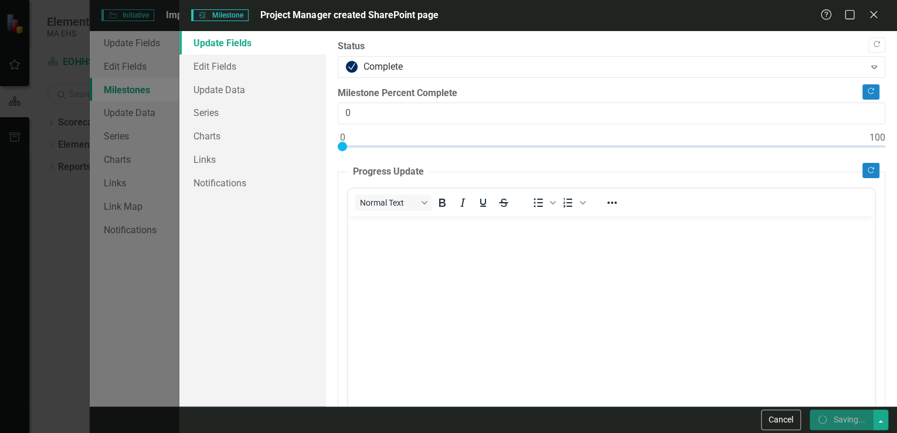
checkbox input "false"
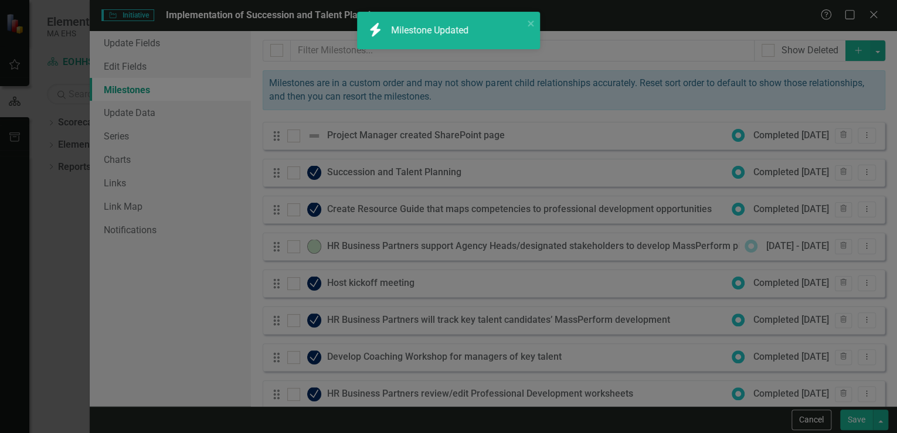
checkbox input "true"
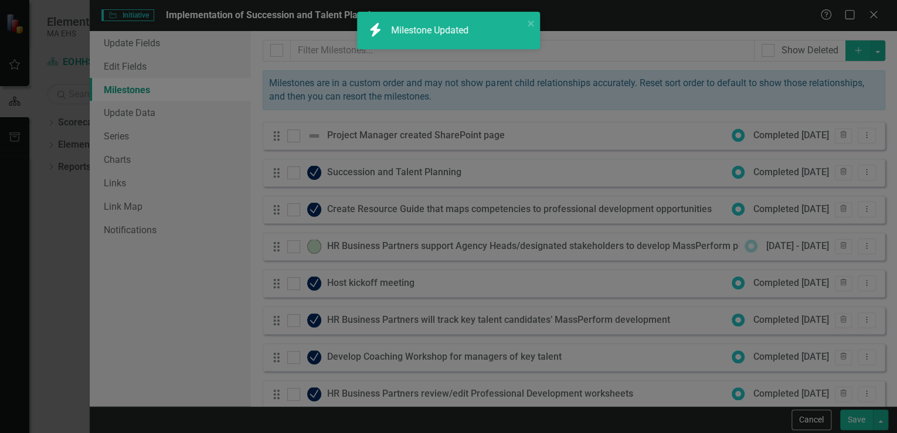
checkbox input "true"
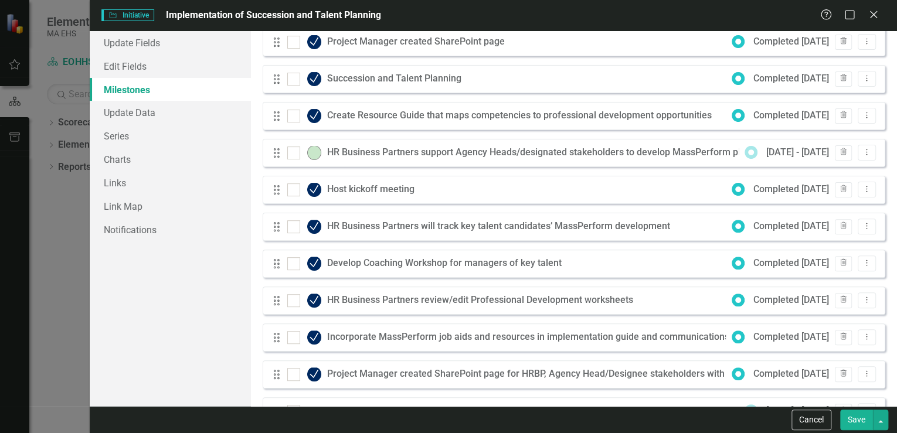
scroll to position [130, 0]
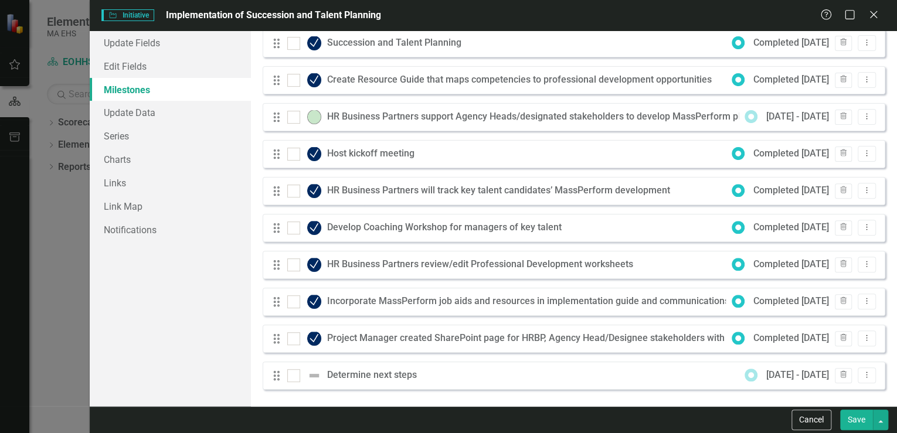
drag, startPoint x: 855, startPoint y: 419, endPoint x: 849, endPoint y: 420, distance: 6.6
click at [855, 419] on button "Save" at bounding box center [856, 420] width 33 height 21
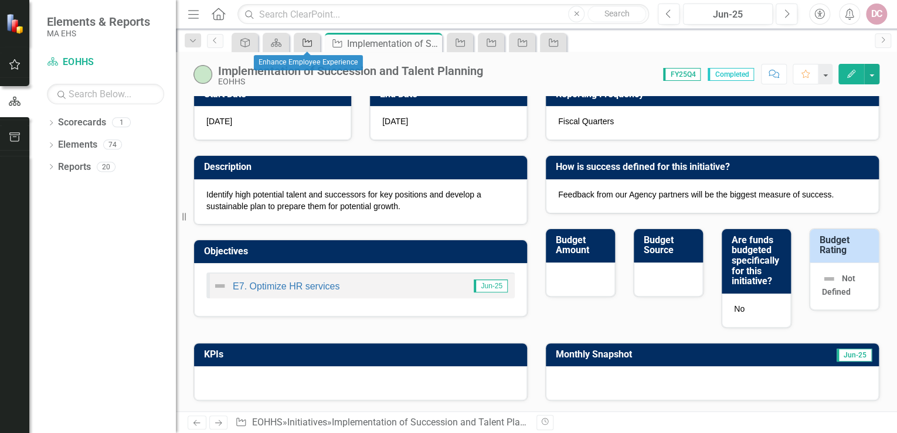
click at [306, 43] on icon "Initiative" at bounding box center [307, 42] width 12 height 9
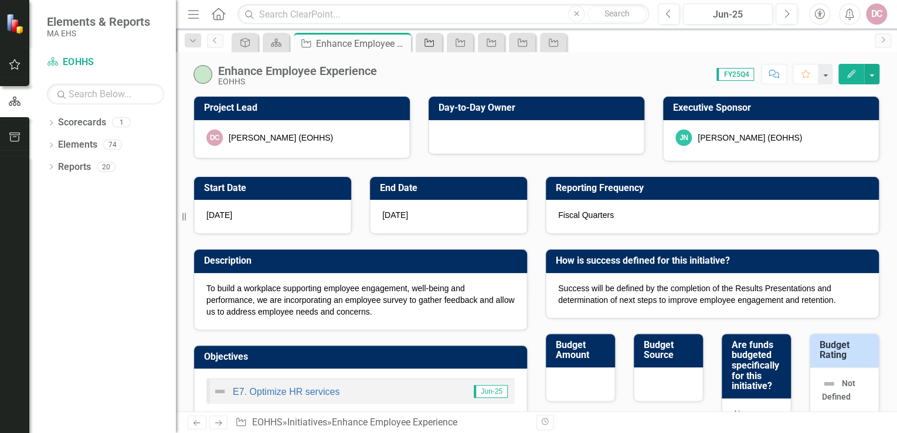
click at [424, 42] on icon "Initiative" at bounding box center [429, 42] width 12 height 9
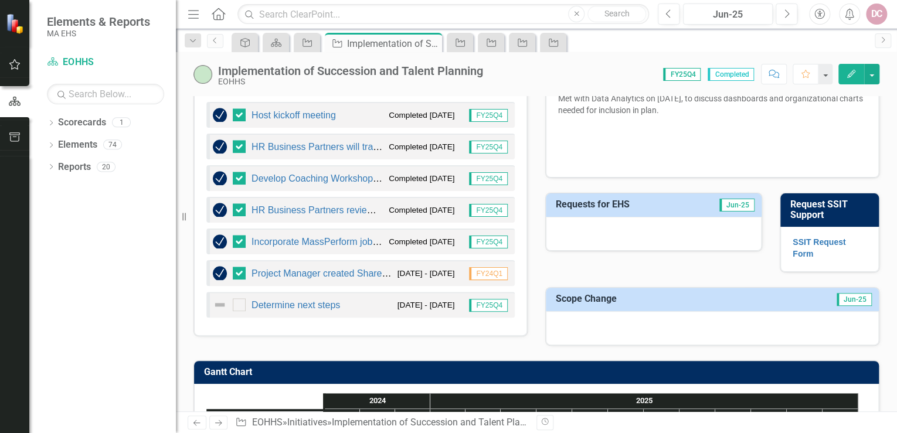
scroll to position [563, 0]
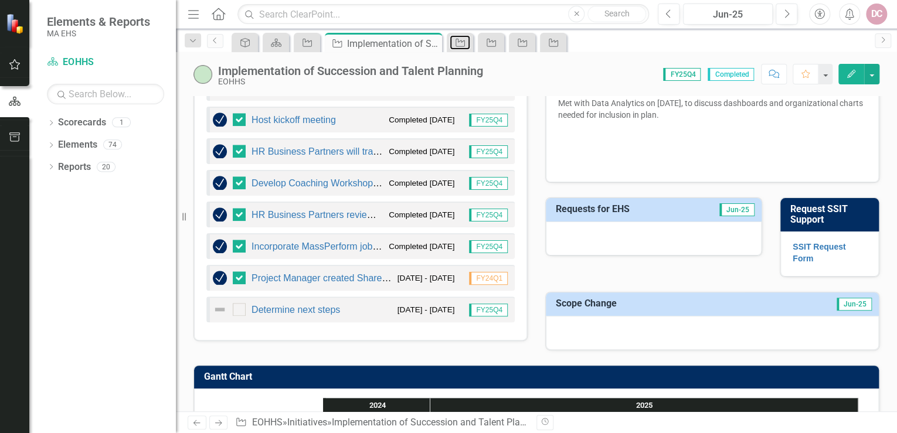
click at [462, 47] on div "Initiative" at bounding box center [458, 42] width 16 height 15
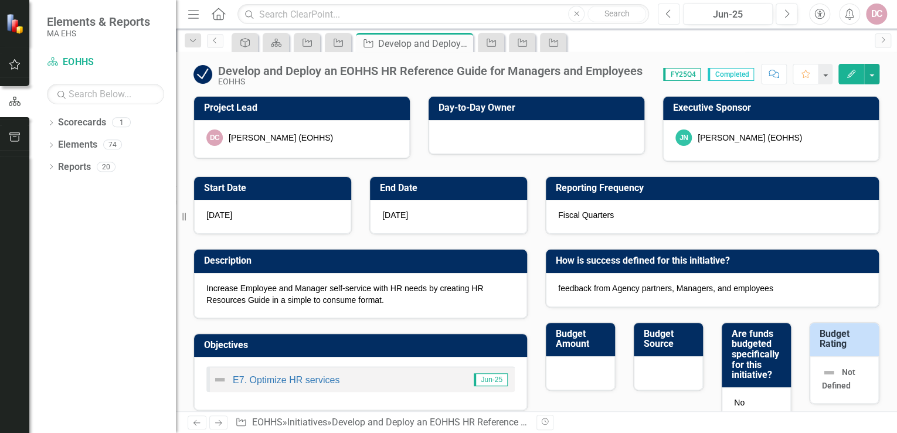
click at [670, 19] on button "Previous" at bounding box center [669, 14] width 22 height 21
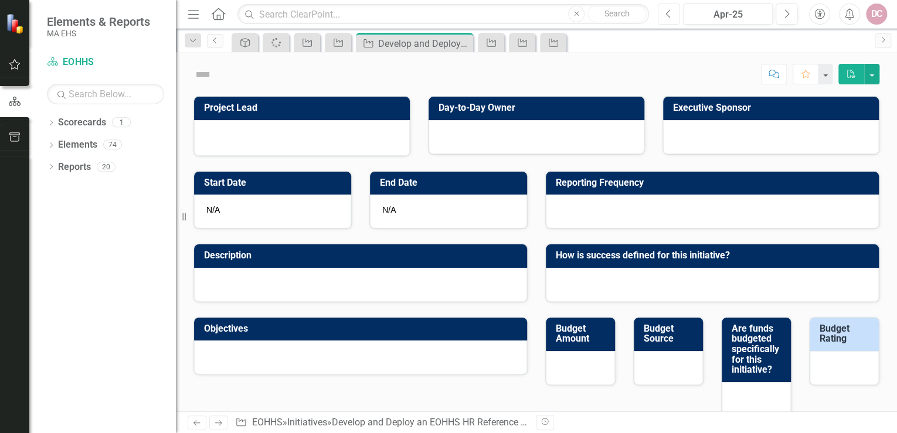
click at [670, 19] on button "Previous" at bounding box center [669, 14] width 22 height 21
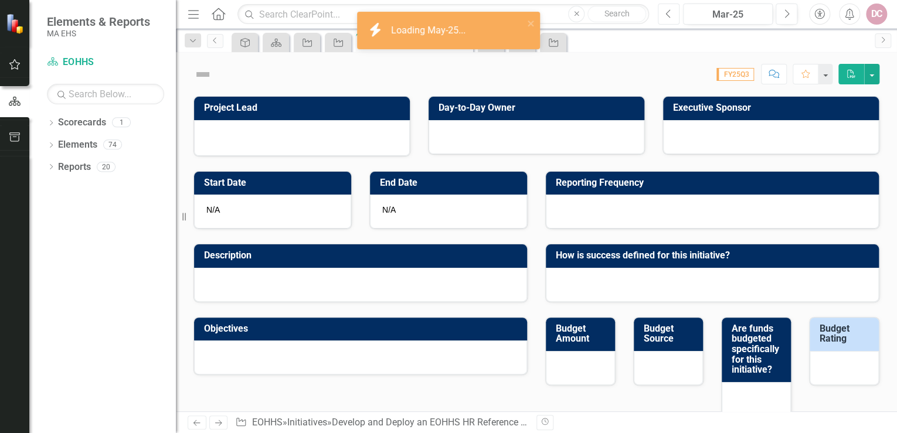
checkbox input "true"
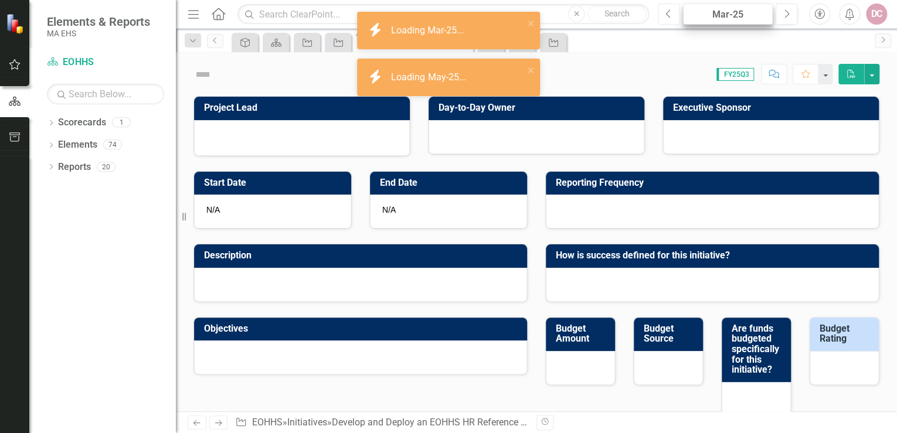
checkbox input "true"
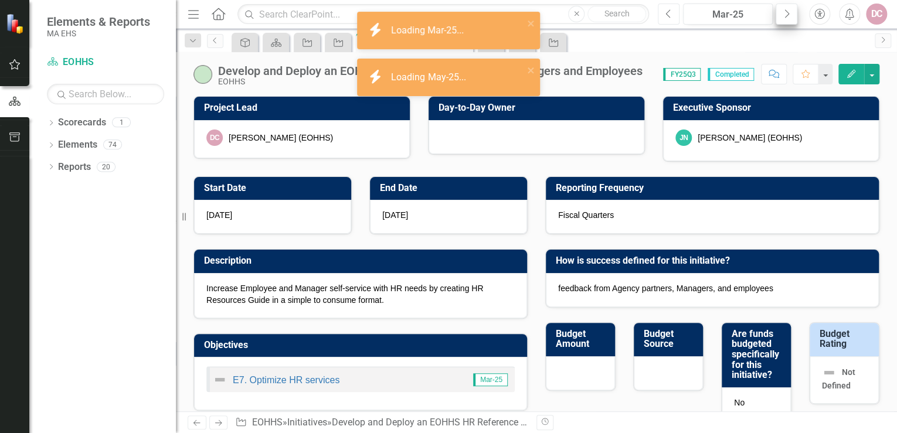
checkbox input "true"
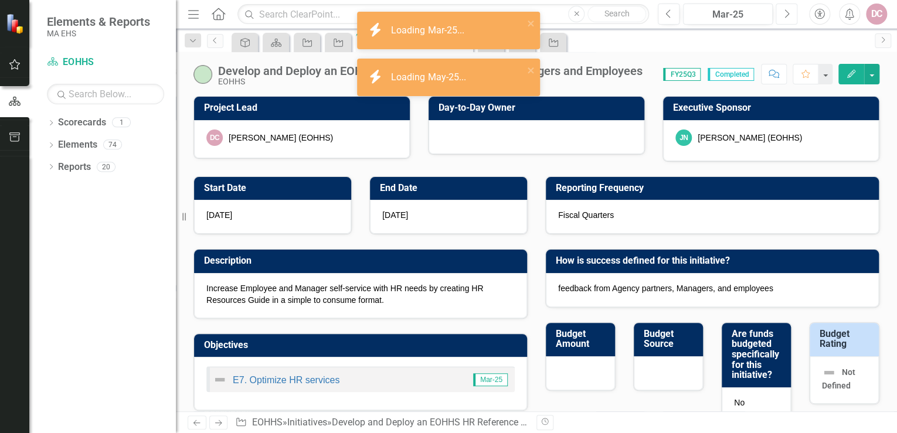
click at [791, 21] on button "Next" at bounding box center [787, 14] width 22 height 21
click at [787, 17] on icon "Next" at bounding box center [786, 14] width 6 height 11
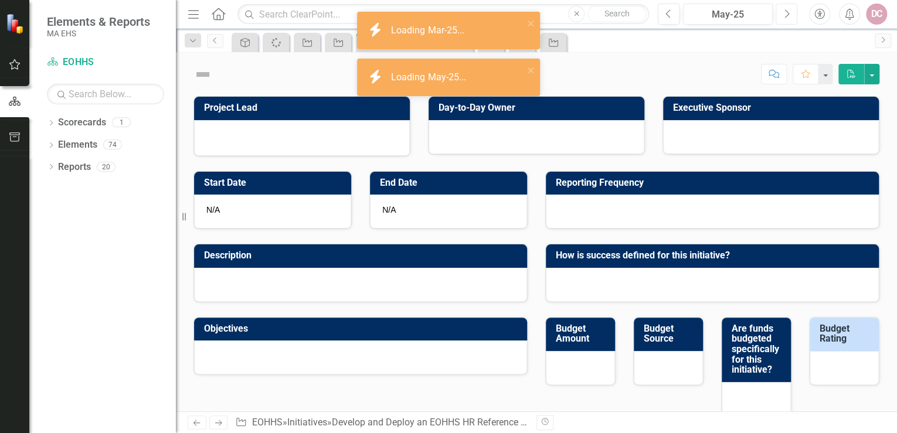
click at [787, 16] on icon "Next" at bounding box center [786, 14] width 6 height 11
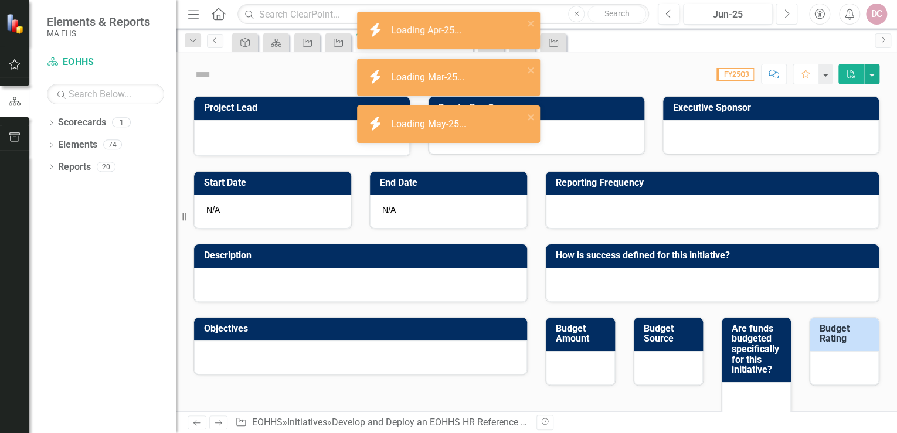
checkbox input "true"
click at [787, 16] on icon "Next" at bounding box center [786, 14] width 6 height 11
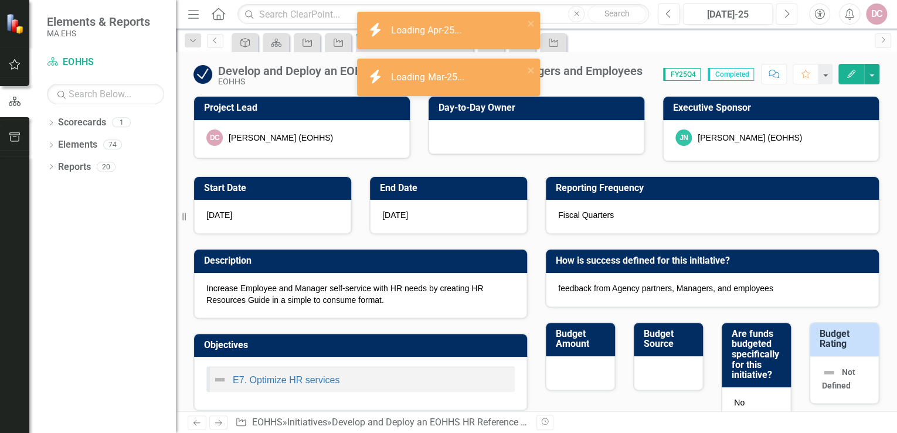
click at [787, 16] on icon "Next" at bounding box center [786, 14] width 6 height 11
checkbox input "true"
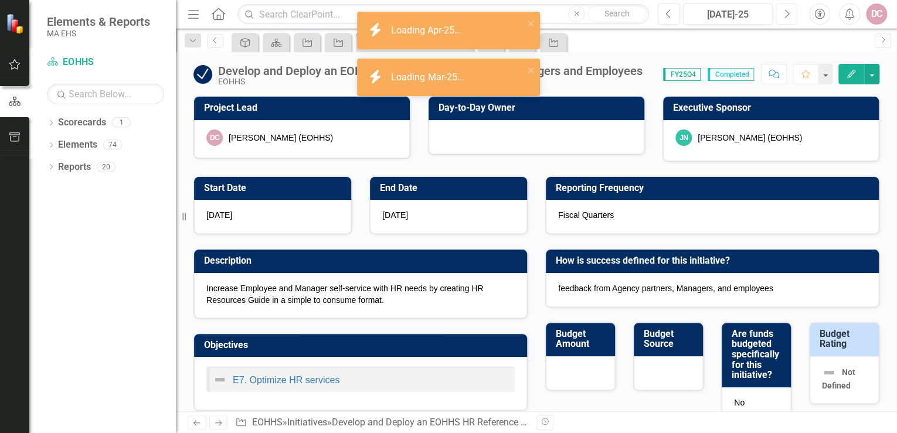
checkbox input "true"
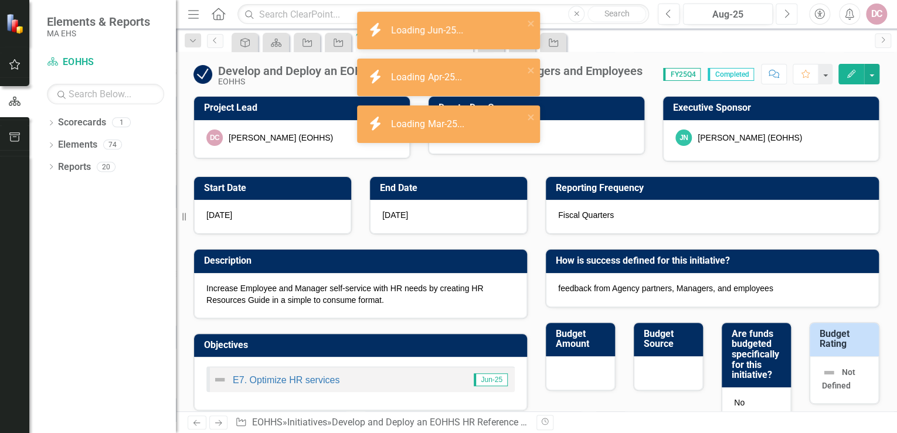
click at [787, 16] on icon "Next" at bounding box center [786, 14] width 6 height 11
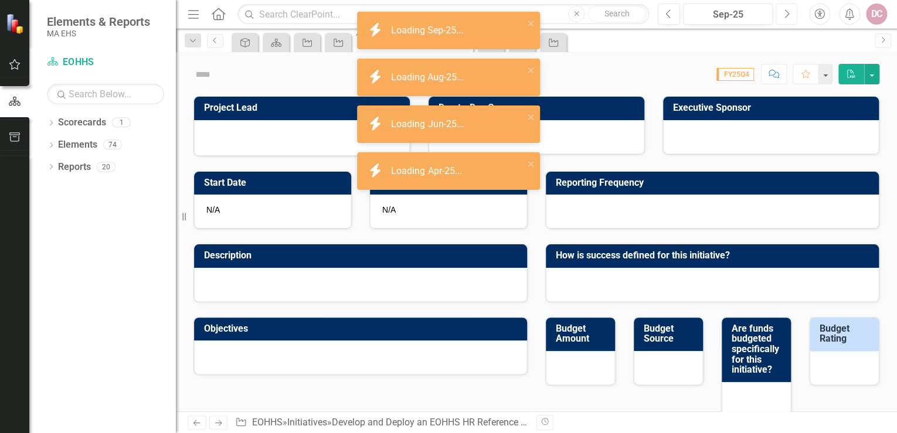
checkbox input "true"
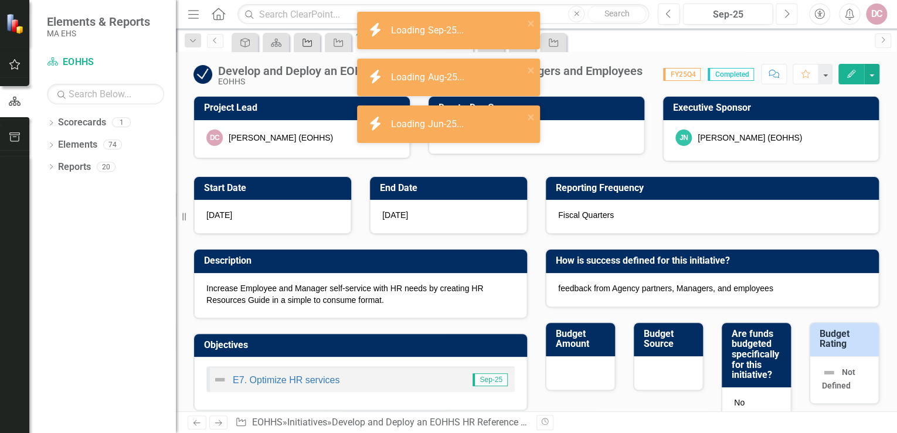
checkbox input "true"
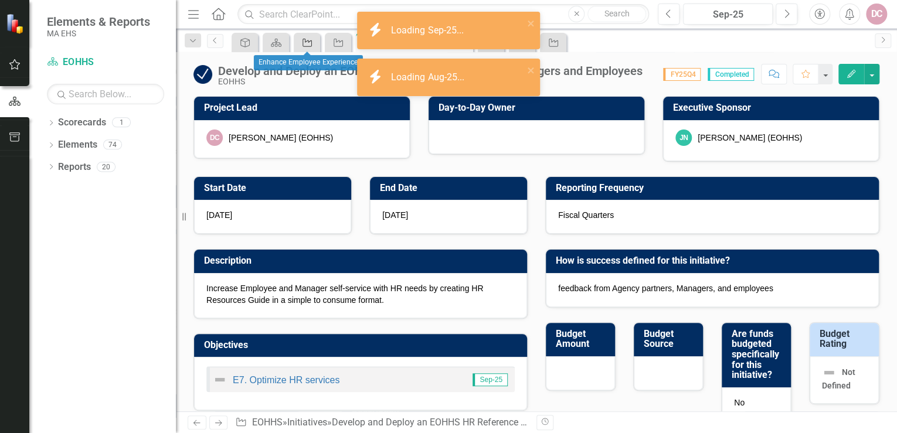
click at [307, 41] on icon "Initiative" at bounding box center [307, 42] width 12 height 9
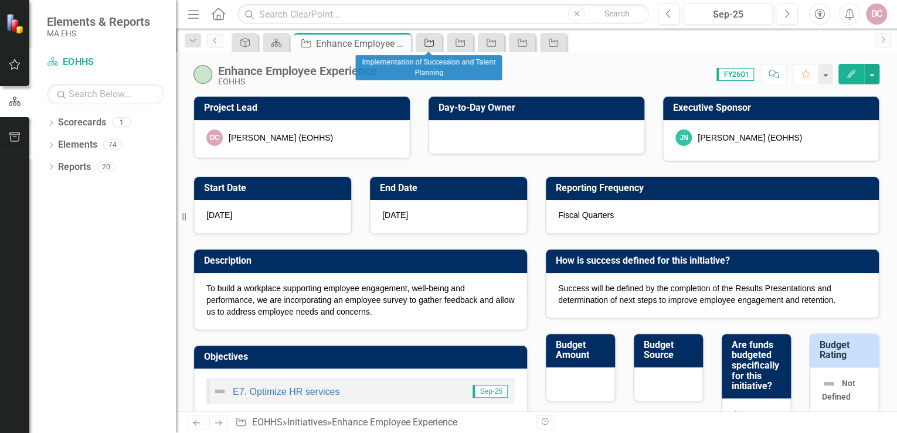
click at [434, 44] on icon "Initiative" at bounding box center [429, 42] width 12 height 9
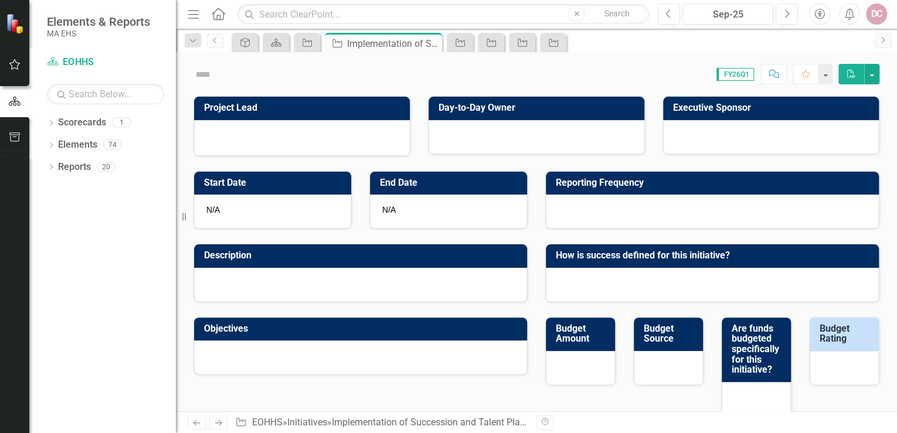
checkbox input "true"
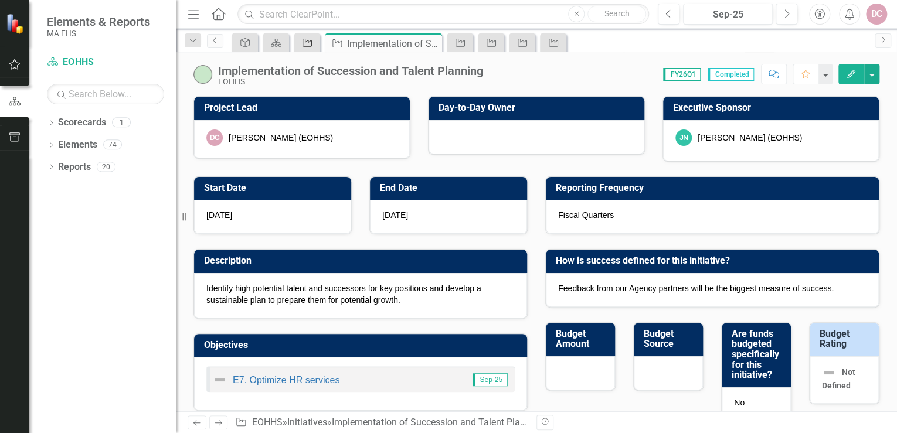
click at [305, 42] on icon at bounding box center [307, 43] width 9 height 8
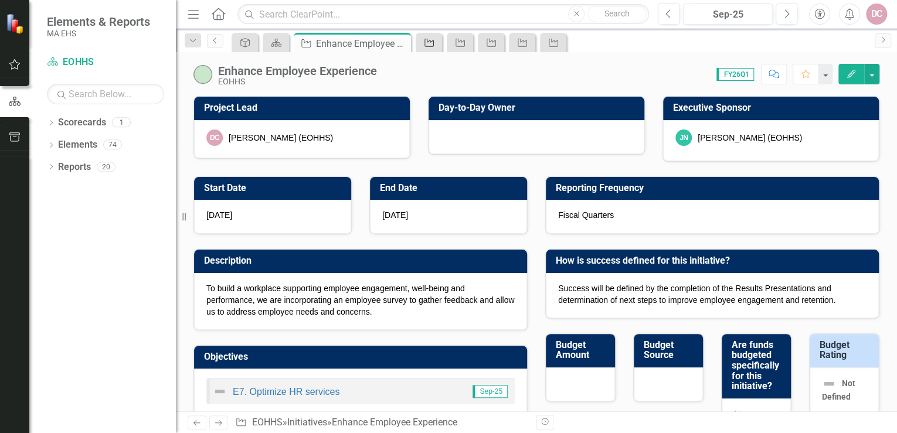
click at [434, 43] on icon "Initiative" at bounding box center [429, 42] width 12 height 9
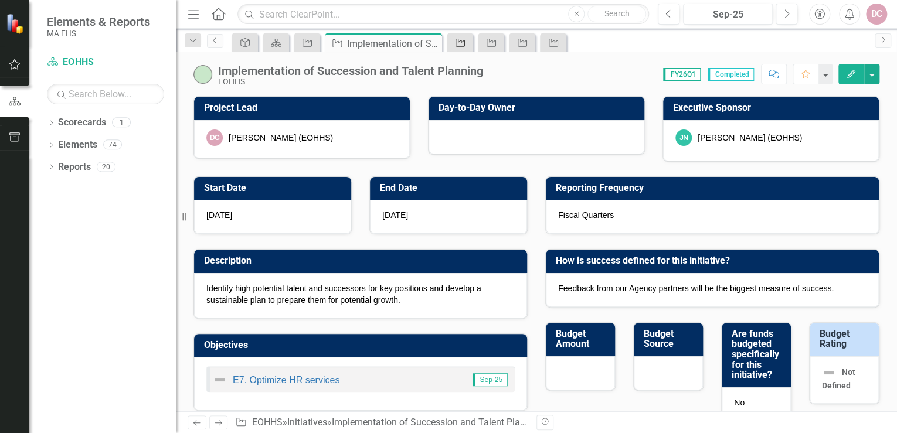
click at [464, 44] on icon "Initiative" at bounding box center [460, 42] width 12 height 9
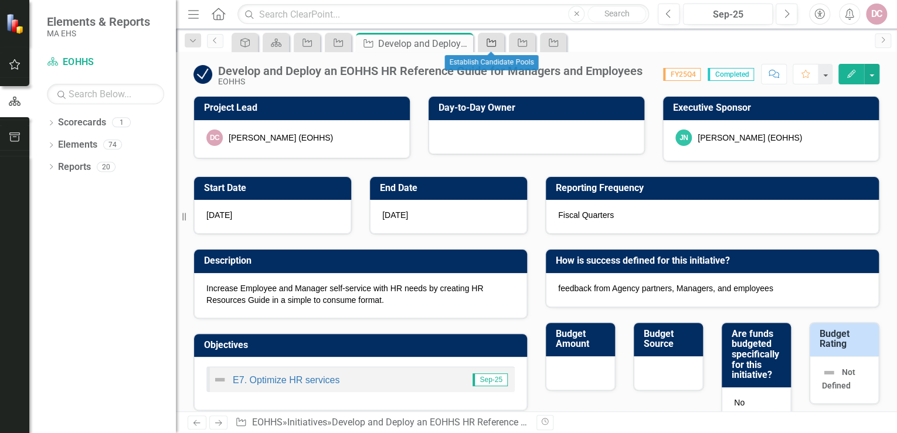
click at [488, 44] on icon "Initiative" at bounding box center [491, 42] width 12 height 9
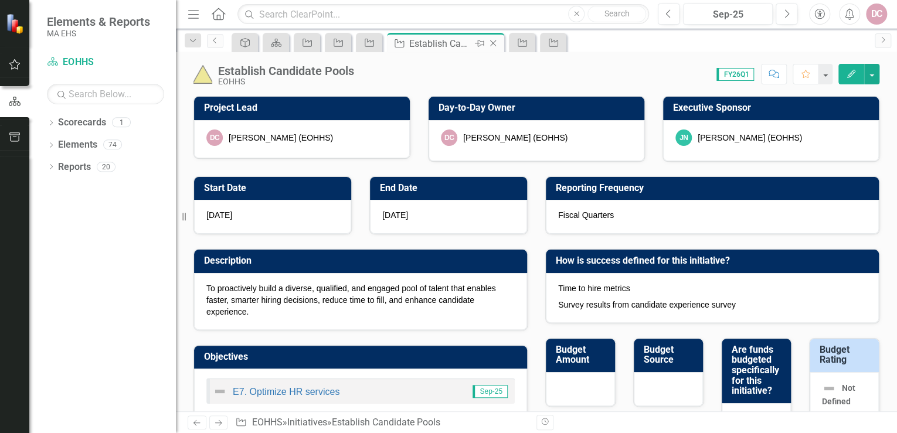
click at [492, 44] on icon "Close" at bounding box center [493, 43] width 12 height 9
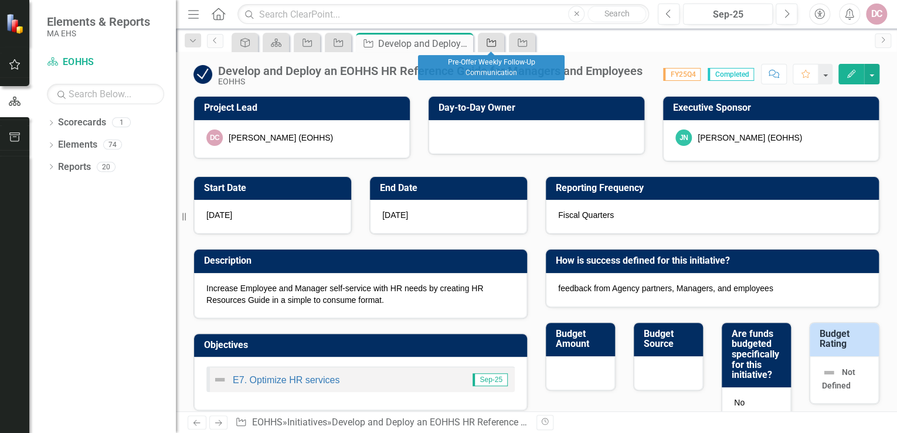
click at [490, 42] on icon "Initiative" at bounding box center [491, 42] width 12 height 9
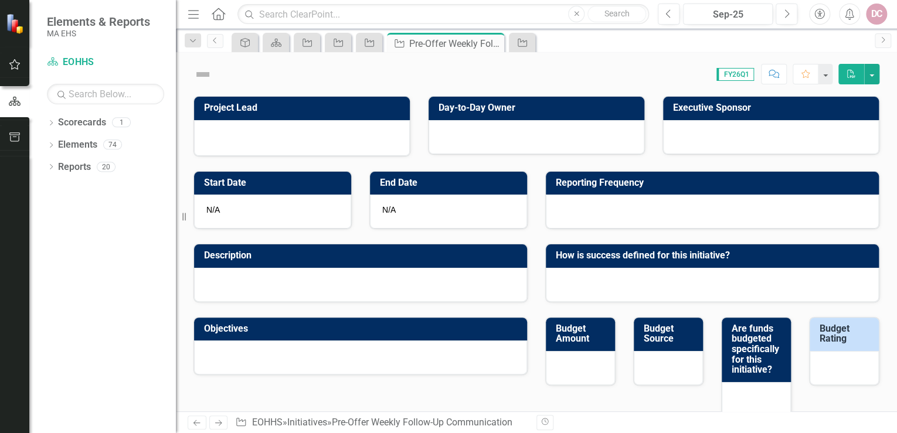
checkbox input "true"
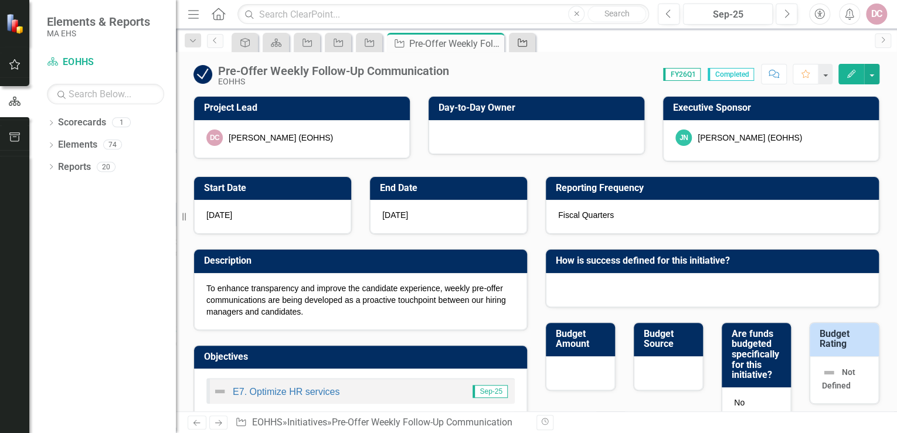
click at [519, 45] on icon "Initiative" at bounding box center [522, 42] width 12 height 9
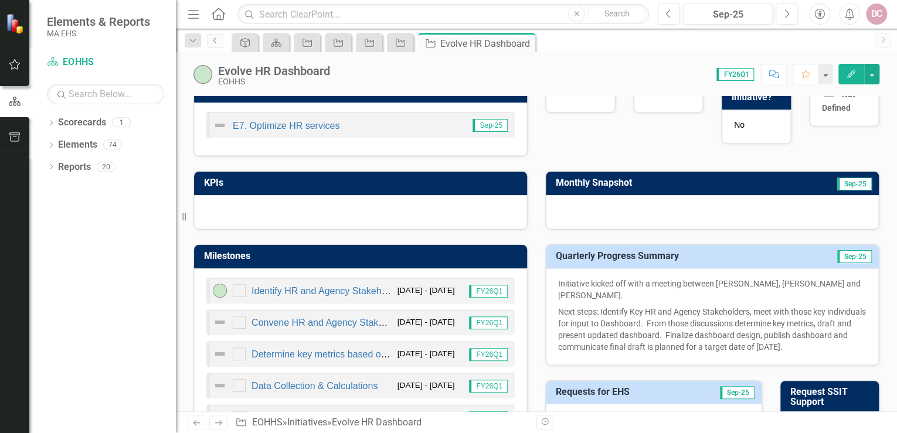
scroll to position [281, 0]
